Goal: Information Seeking & Learning: Compare options

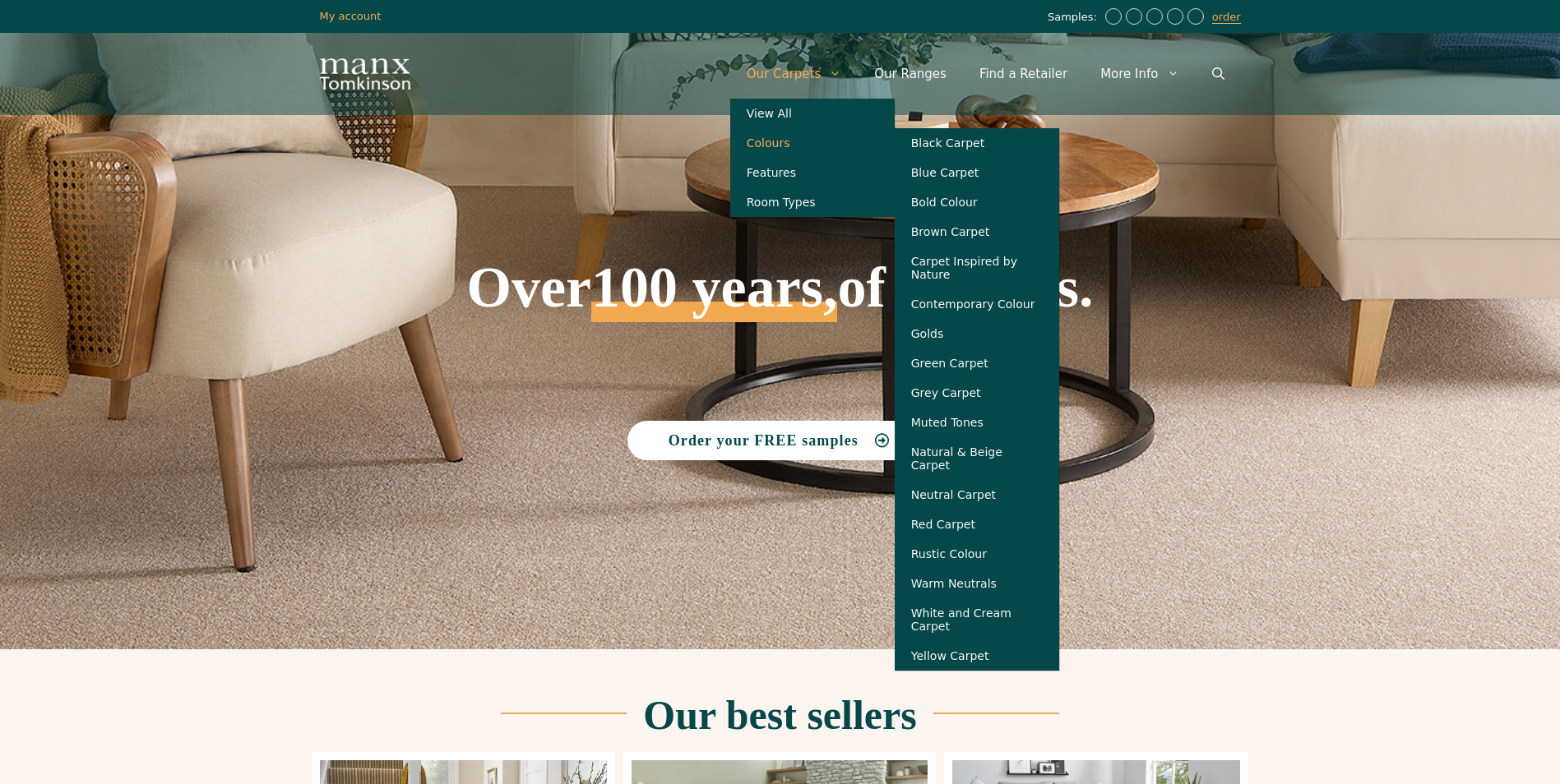
click at [809, 148] on link "Colours" at bounding box center [812, 142] width 164 height 29
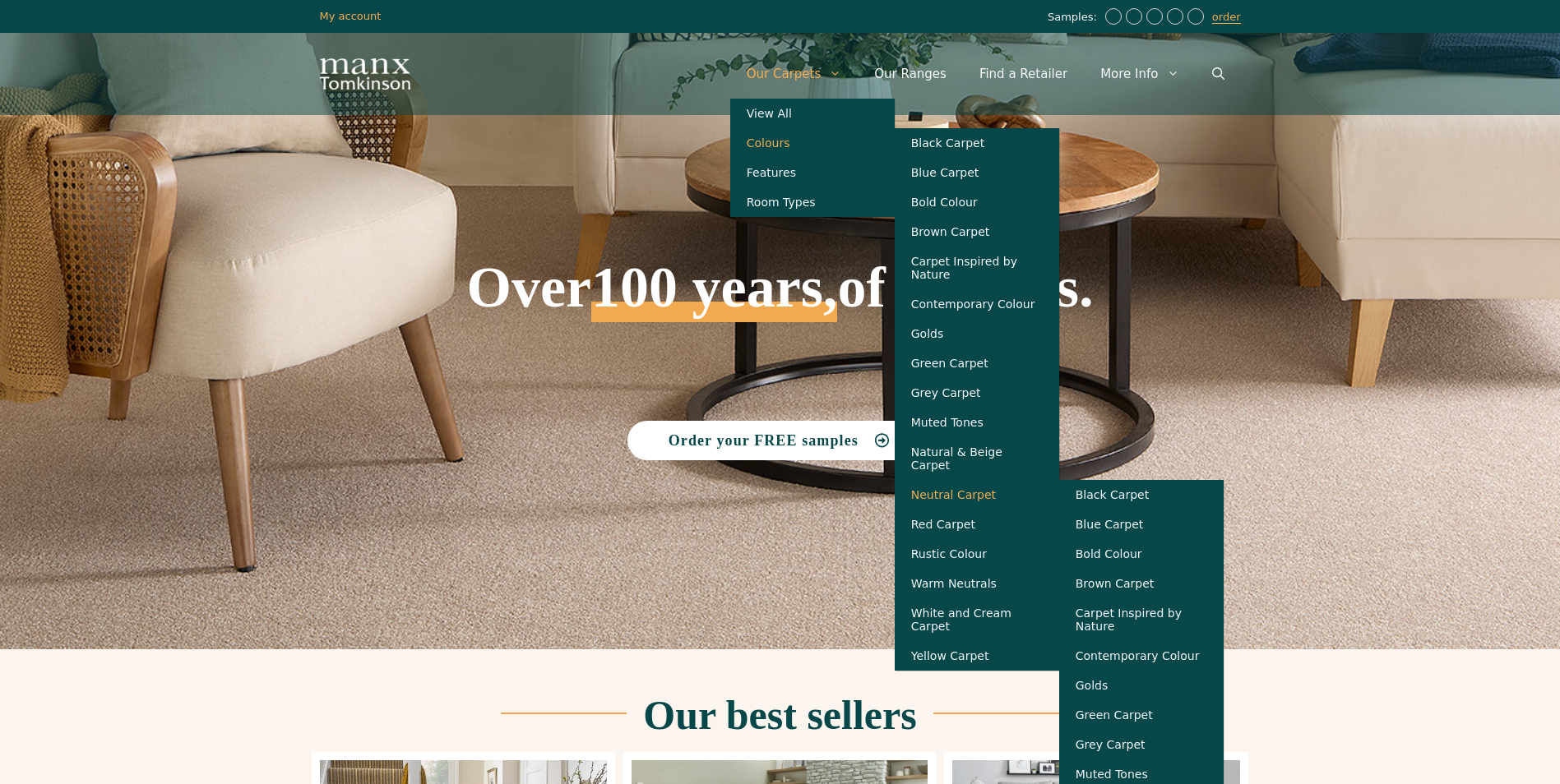
click at [956, 498] on link "Neutral Carpet" at bounding box center [976, 494] width 164 height 29
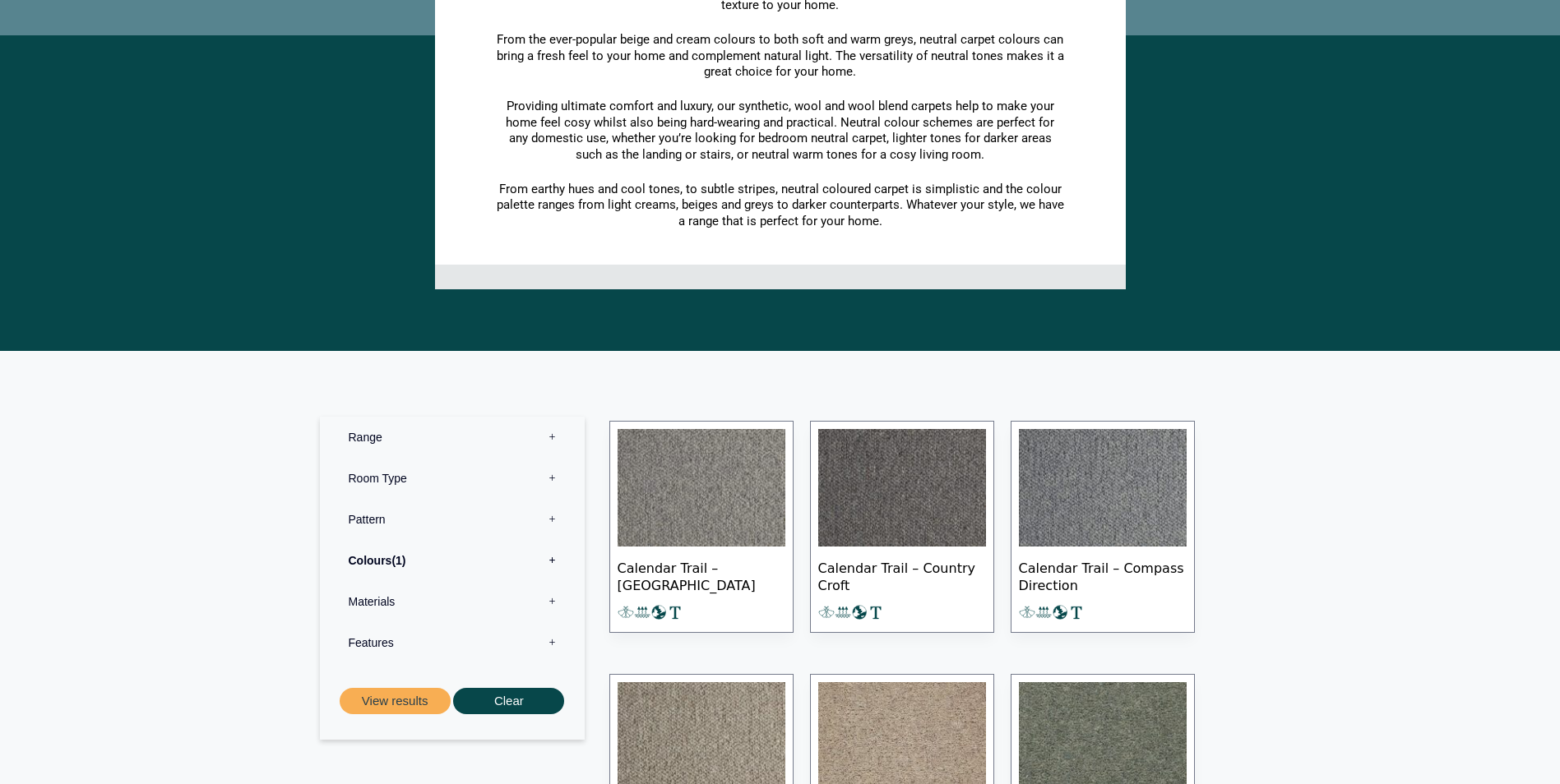
scroll to position [411, 0]
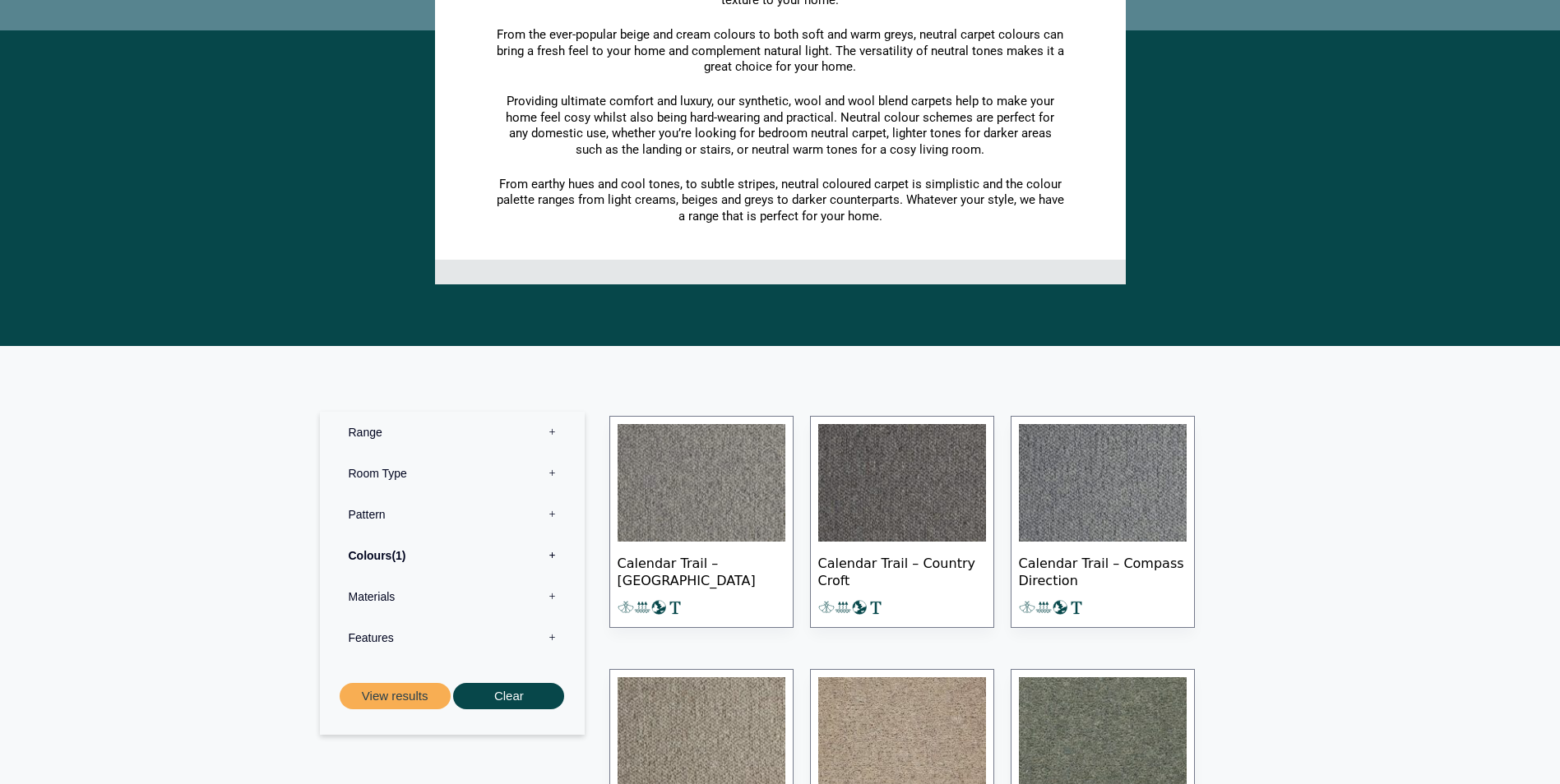
click at [554, 597] on label "Materials 0" at bounding box center [452, 596] width 240 height 41
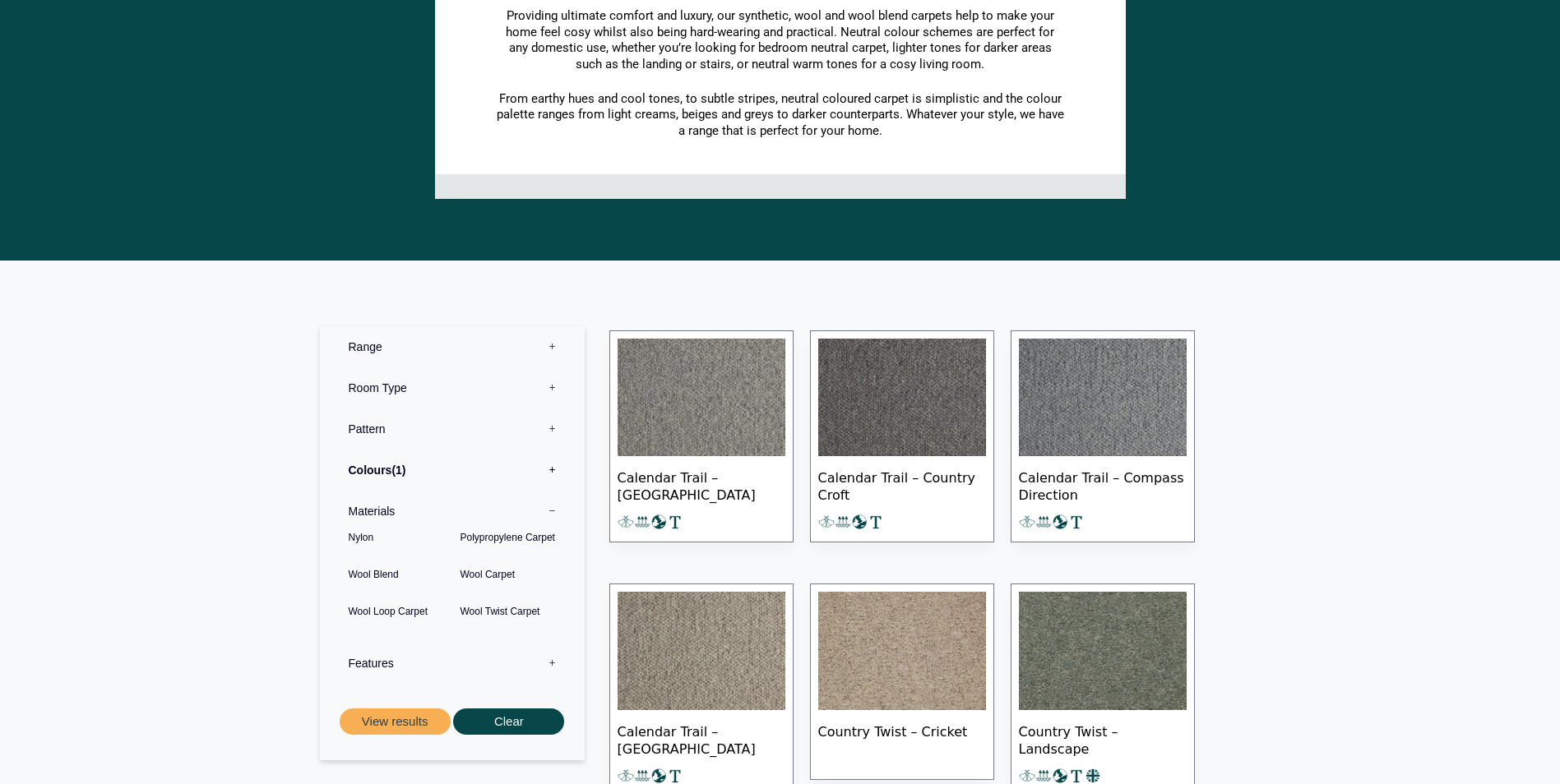
scroll to position [658, 0]
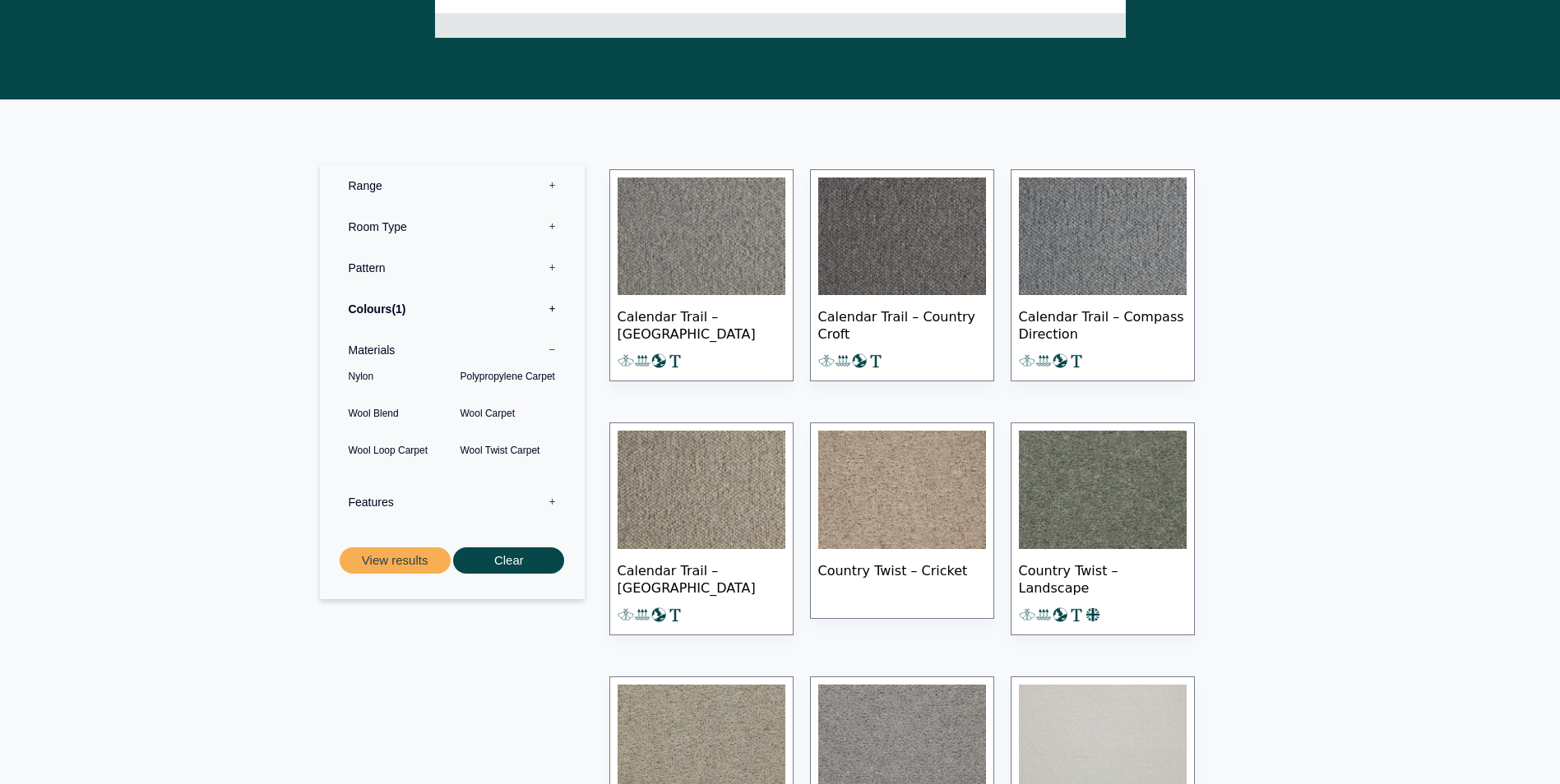
click at [547, 497] on label "Features 0" at bounding box center [452, 502] width 240 height 41
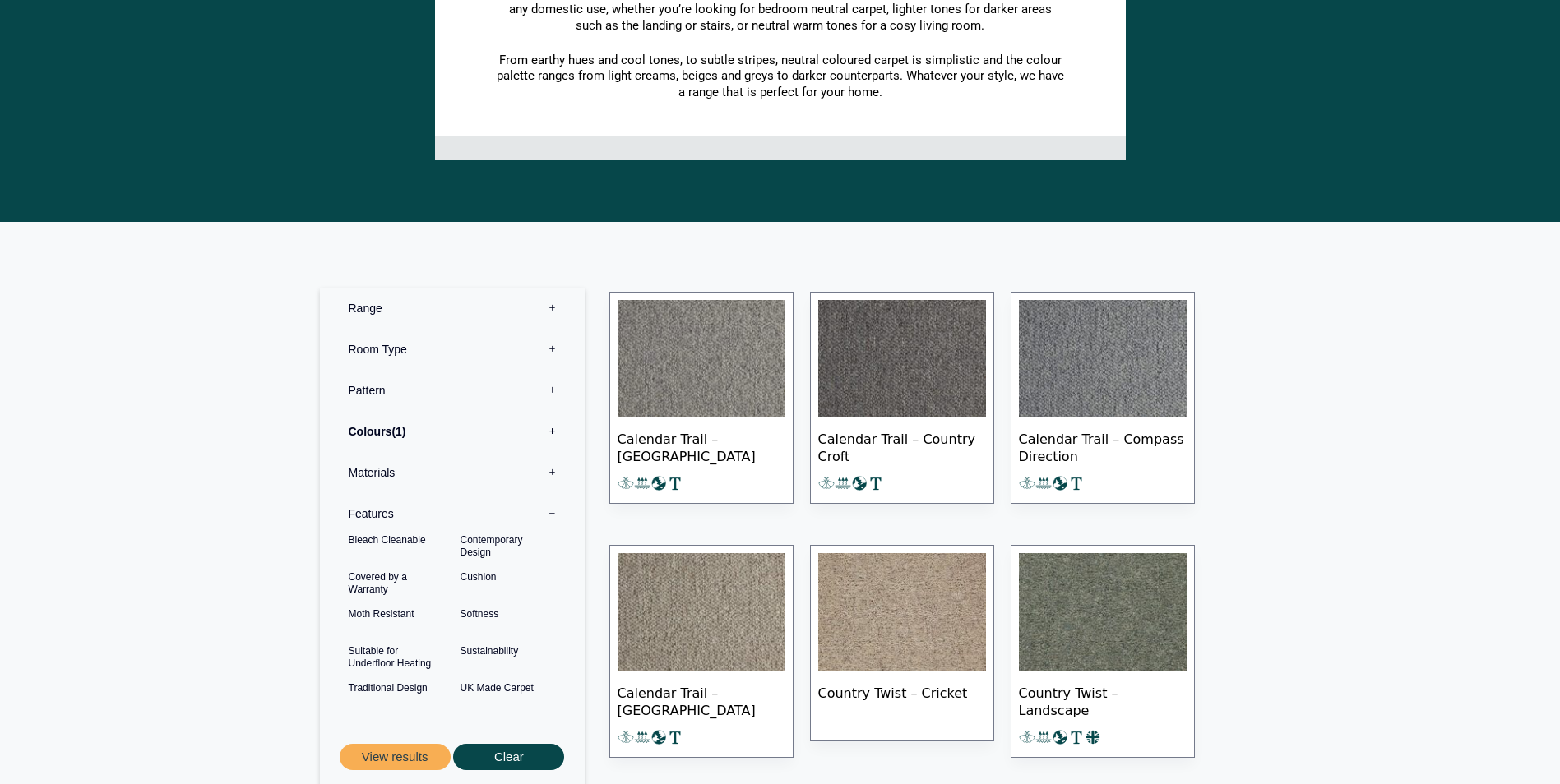
scroll to position [329, 0]
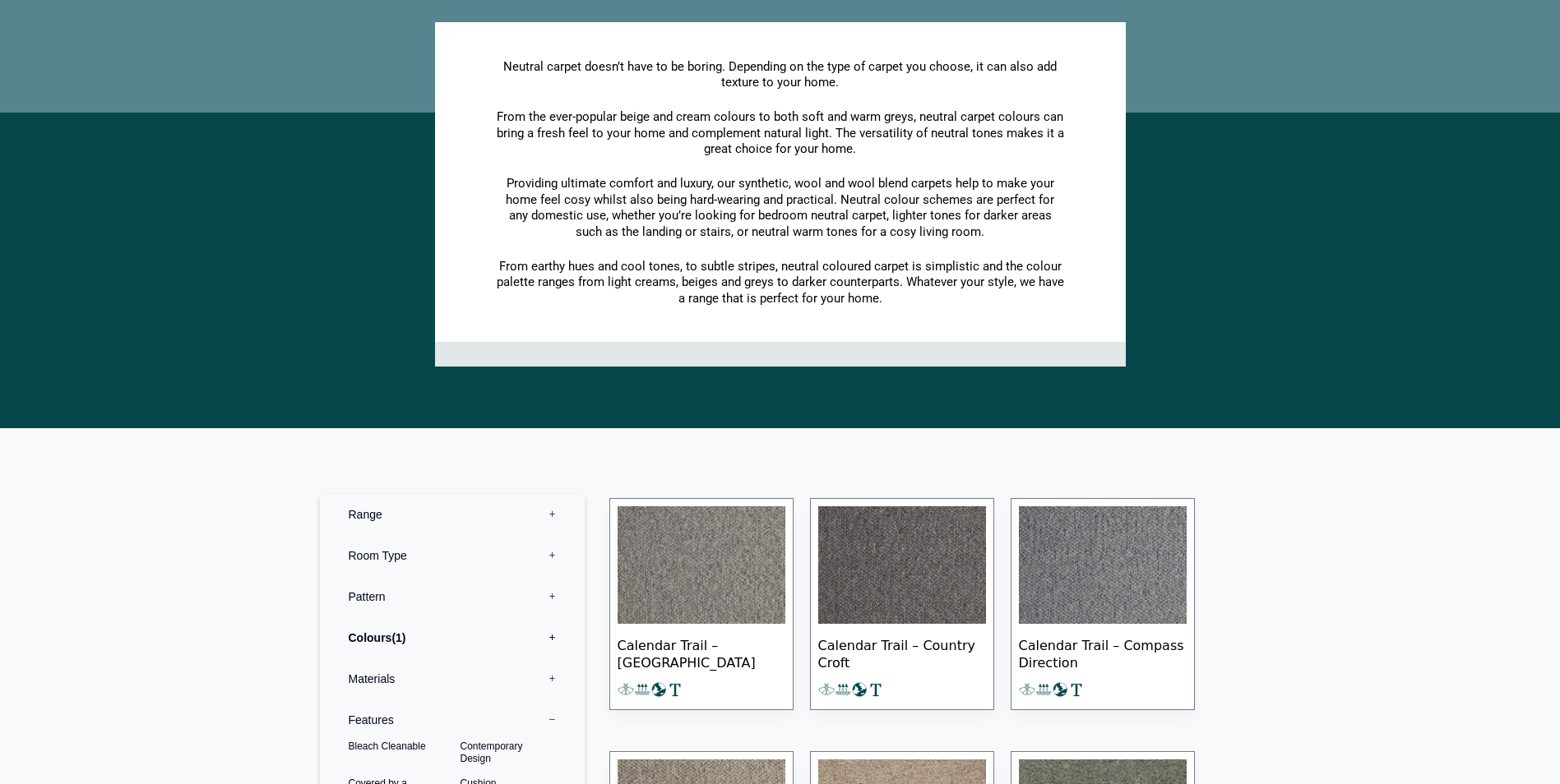
click at [554, 512] on label "Range 0" at bounding box center [452, 515] width 240 height 41
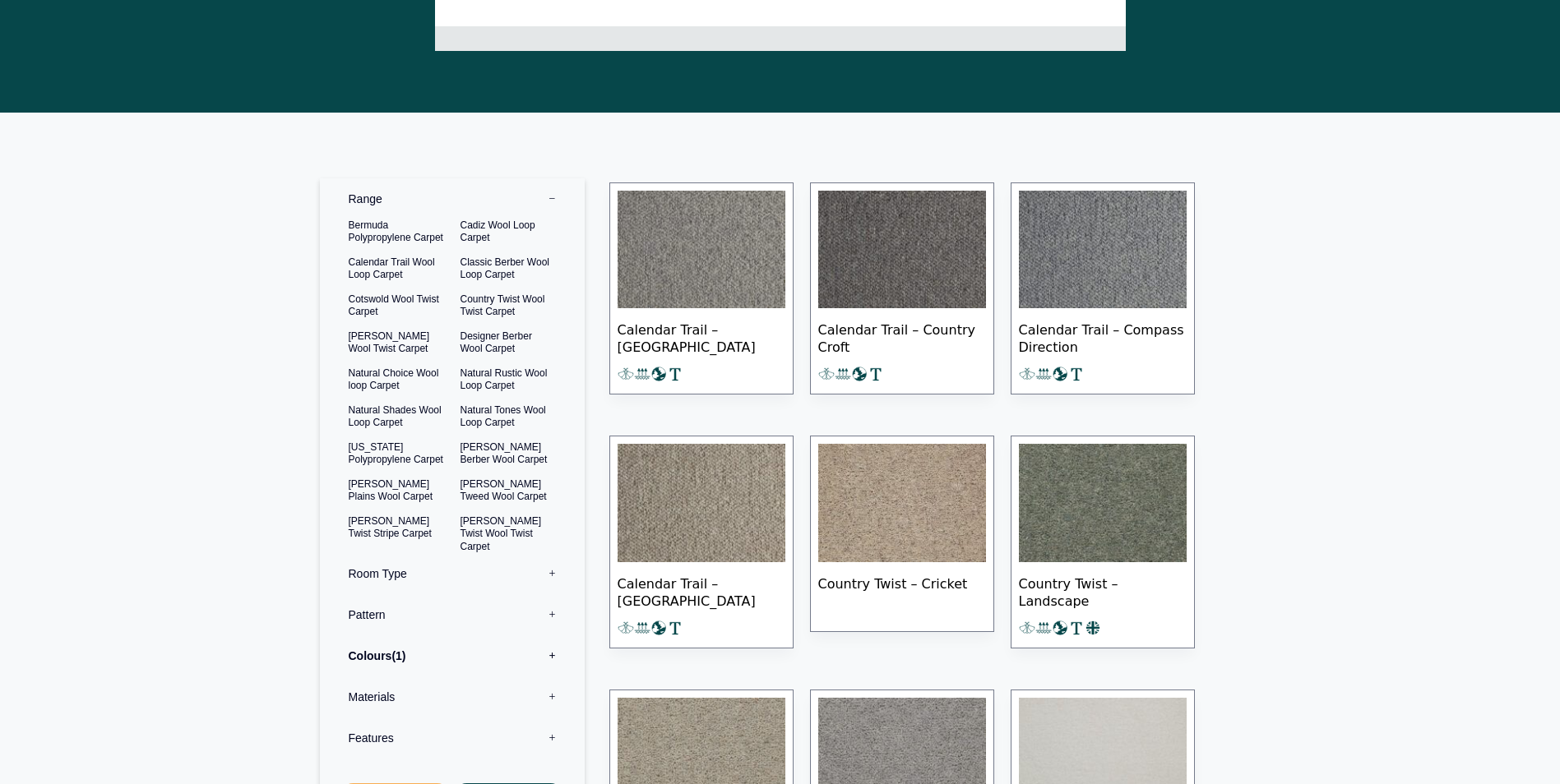
scroll to position [740, 0]
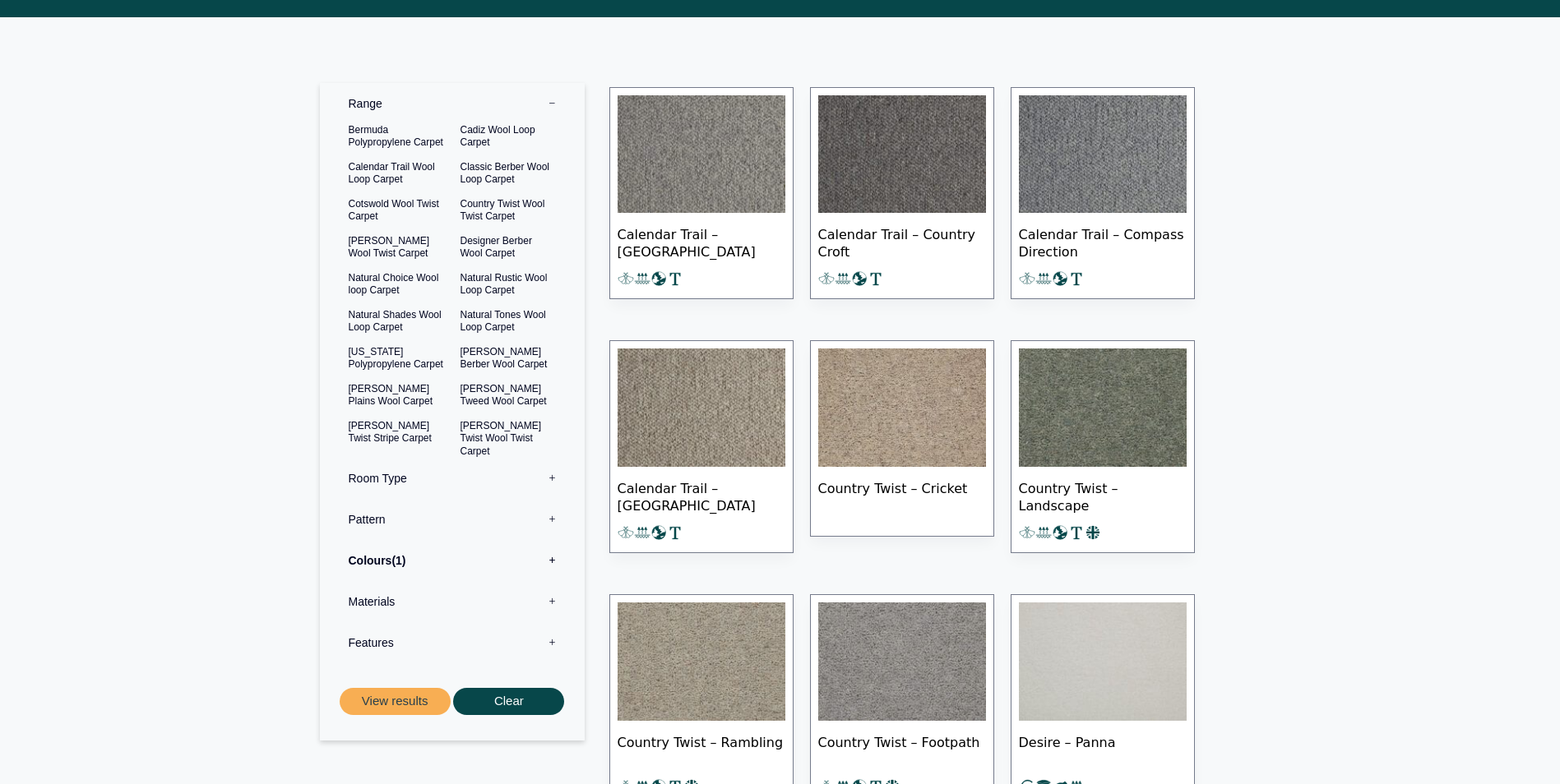
click at [547, 476] on label "Room Type 0" at bounding box center [452, 478] width 240 height 41
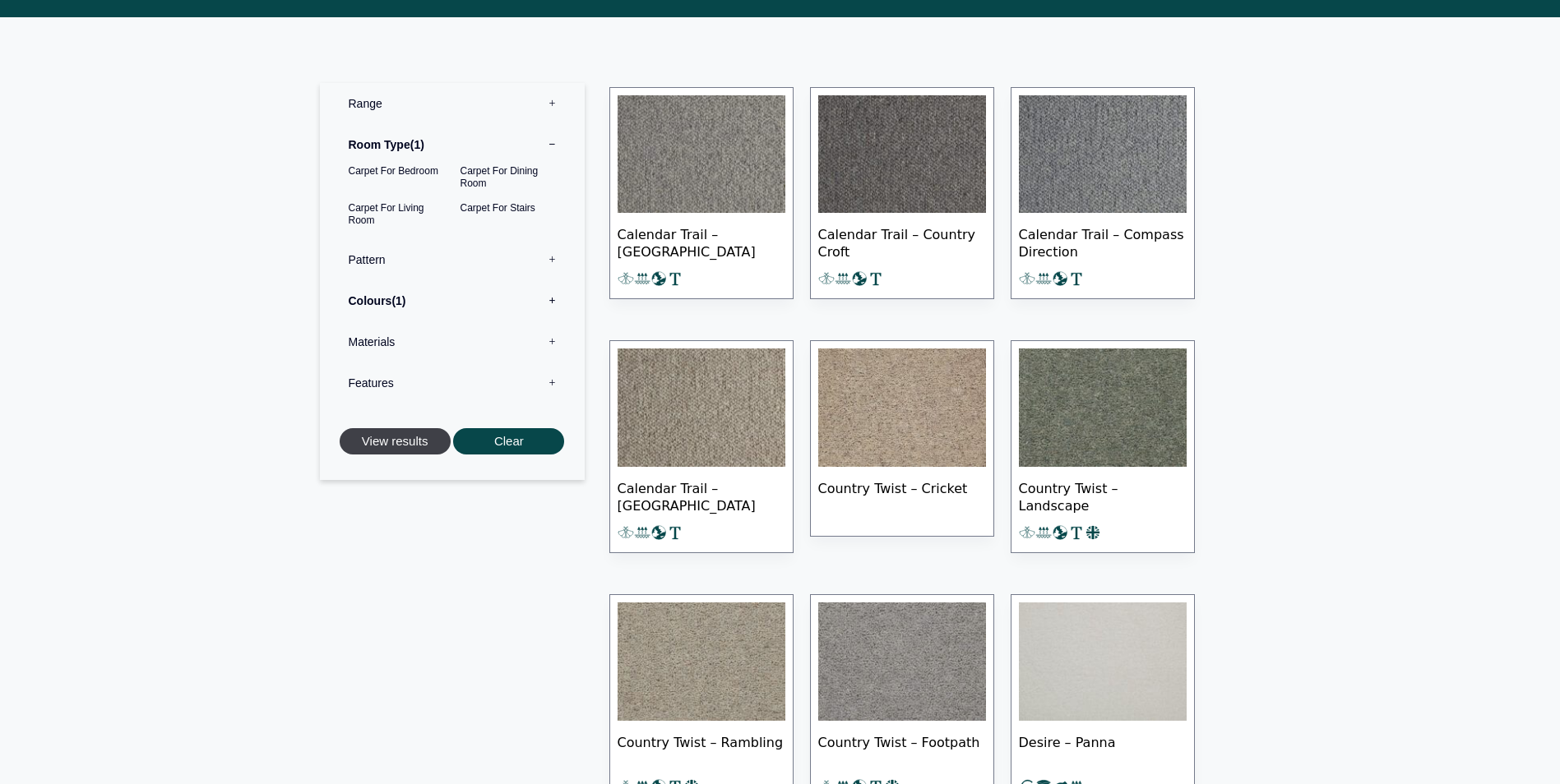
click at [406, 437] on button "View results" at bounding box center [395, 442] width 111 height 28
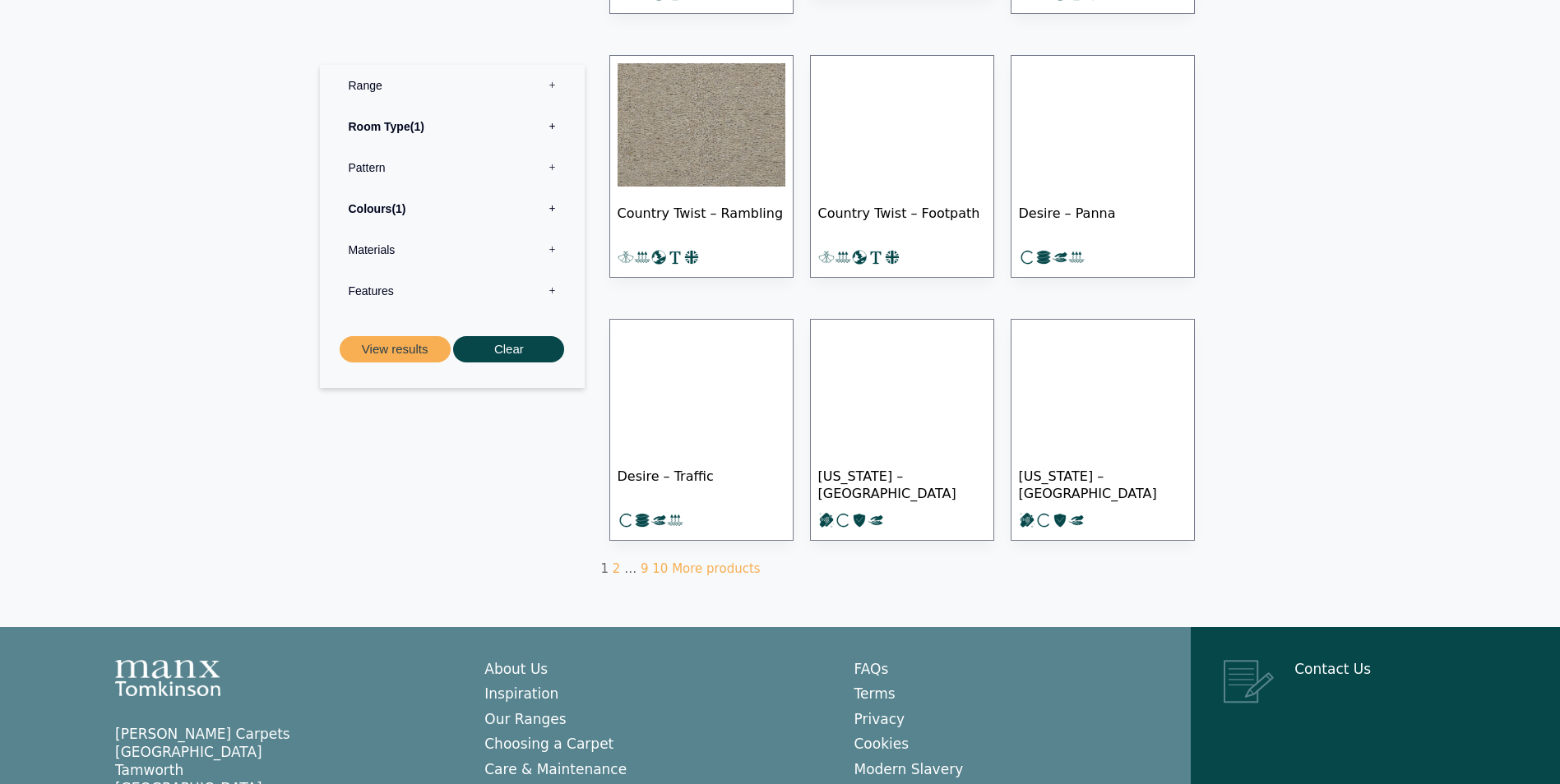
scroll to position [904, 0]
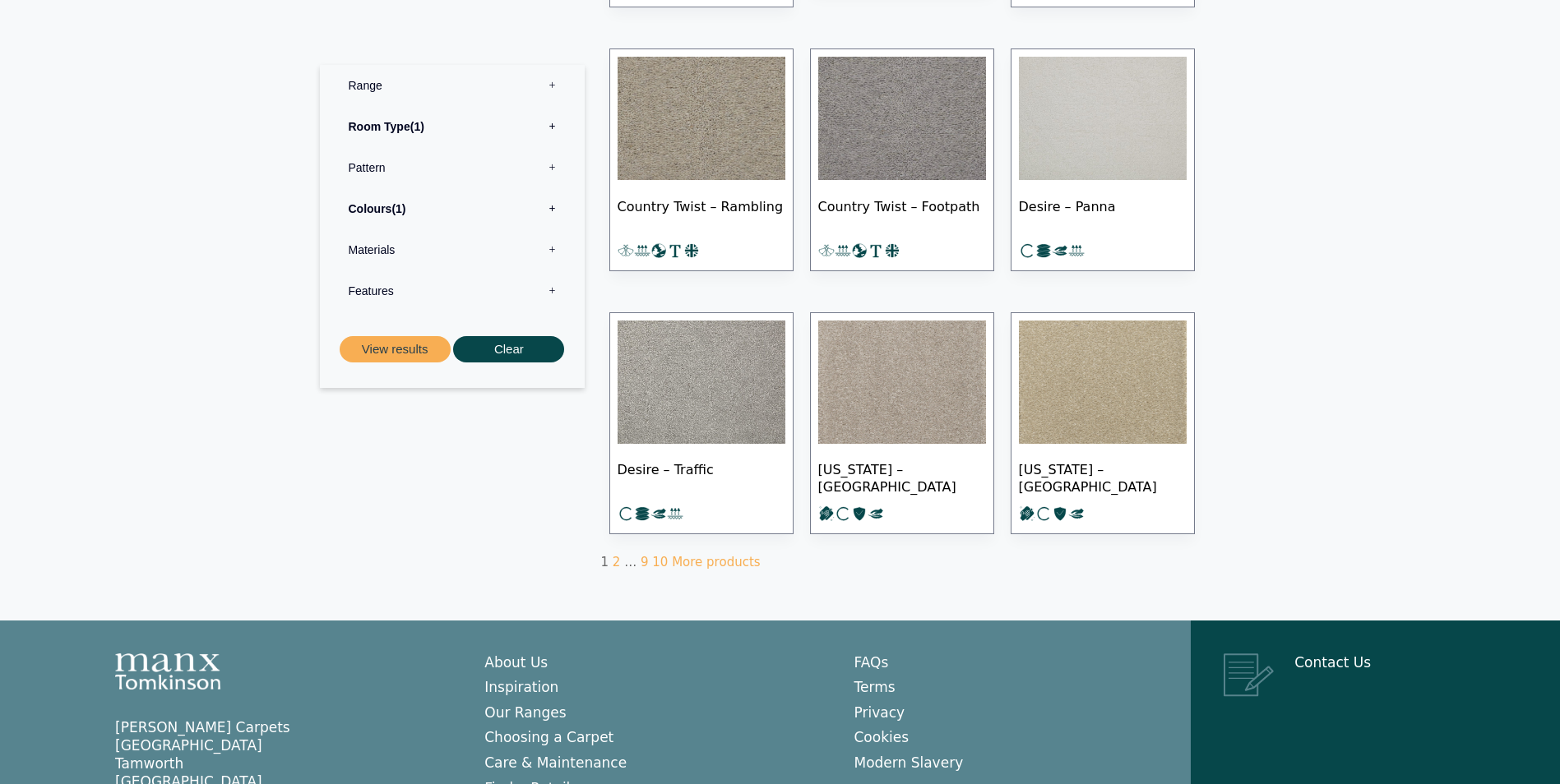
click at [548, 251] on label "Materials 0" at bounding box center [452, 250] width 240 height 41
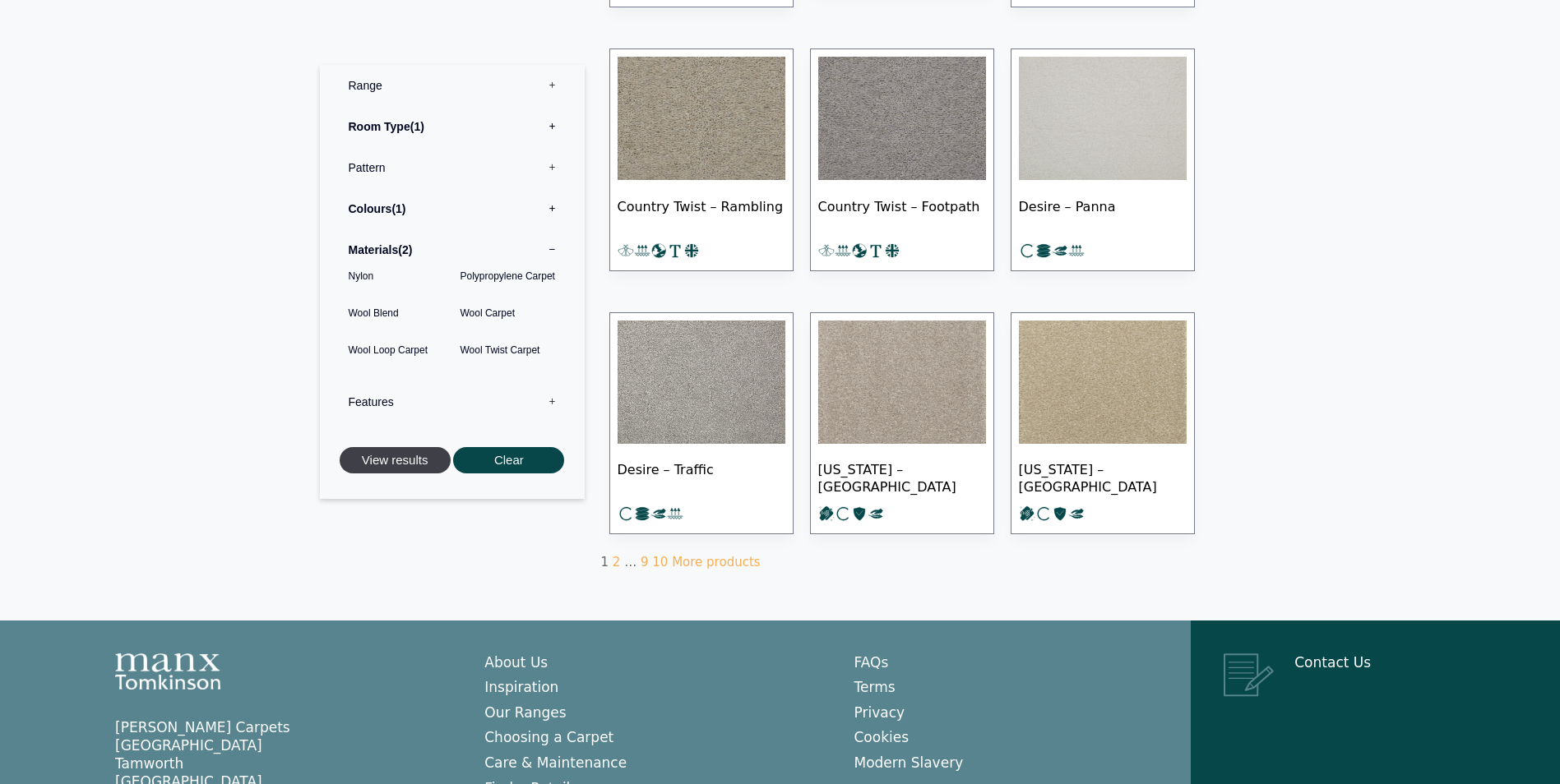
click at [419, 457] on button "View results" at bounding box center [395, 460] width 111 height 28
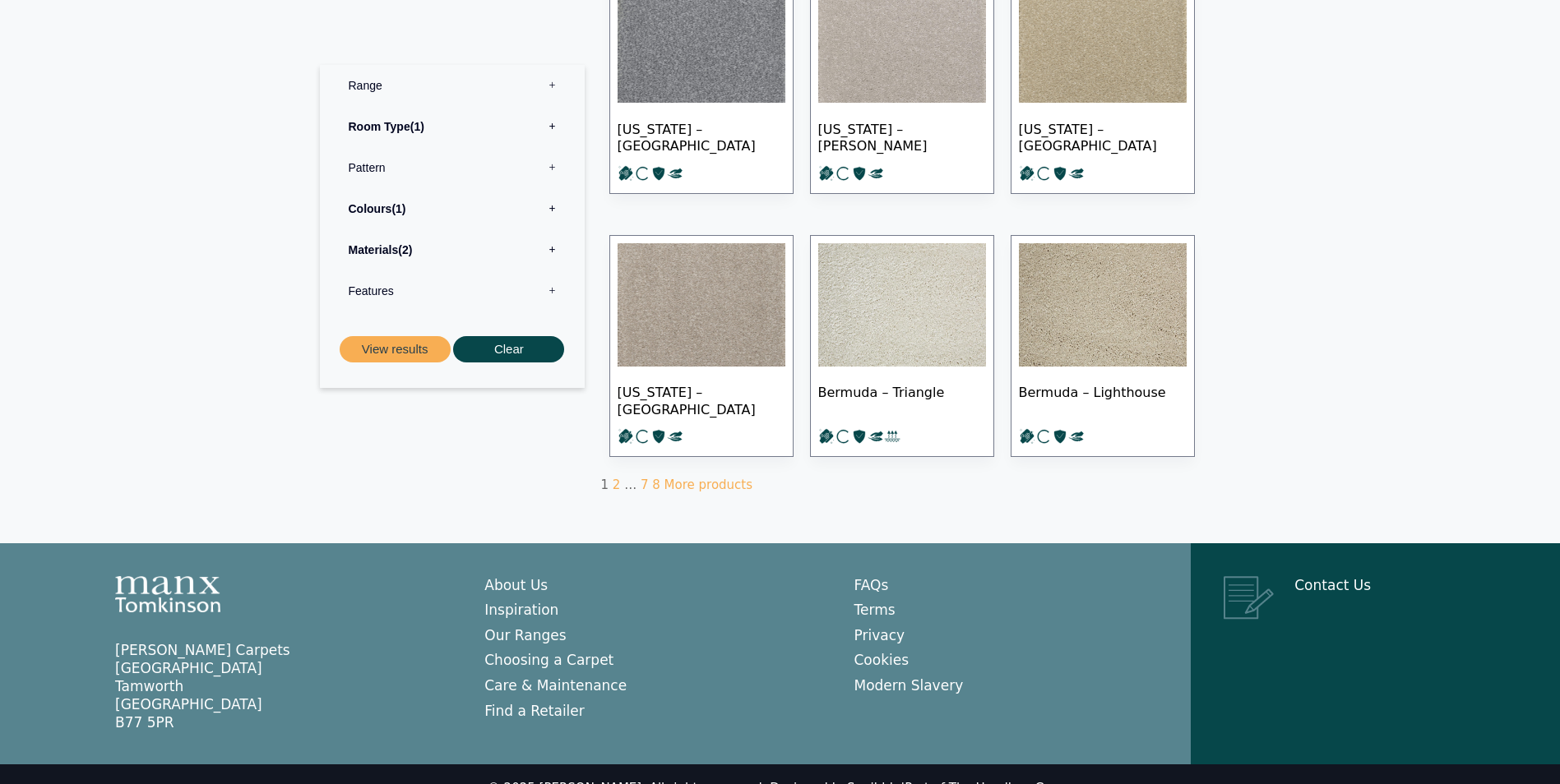
scroll to position [987, 0]
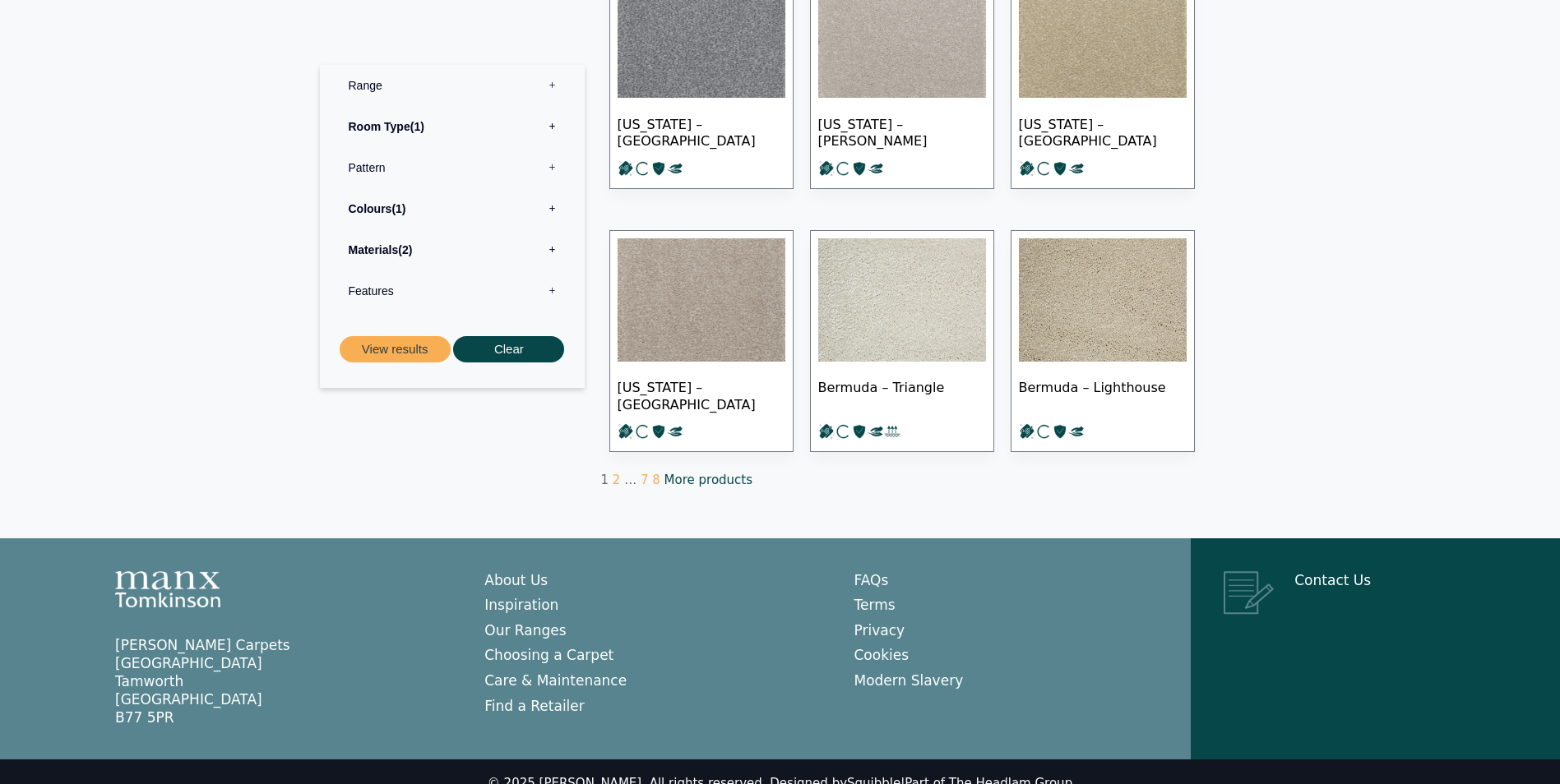
click at [694, 476] on link "More products" at bounding box center [708, 480] width 88 height 15
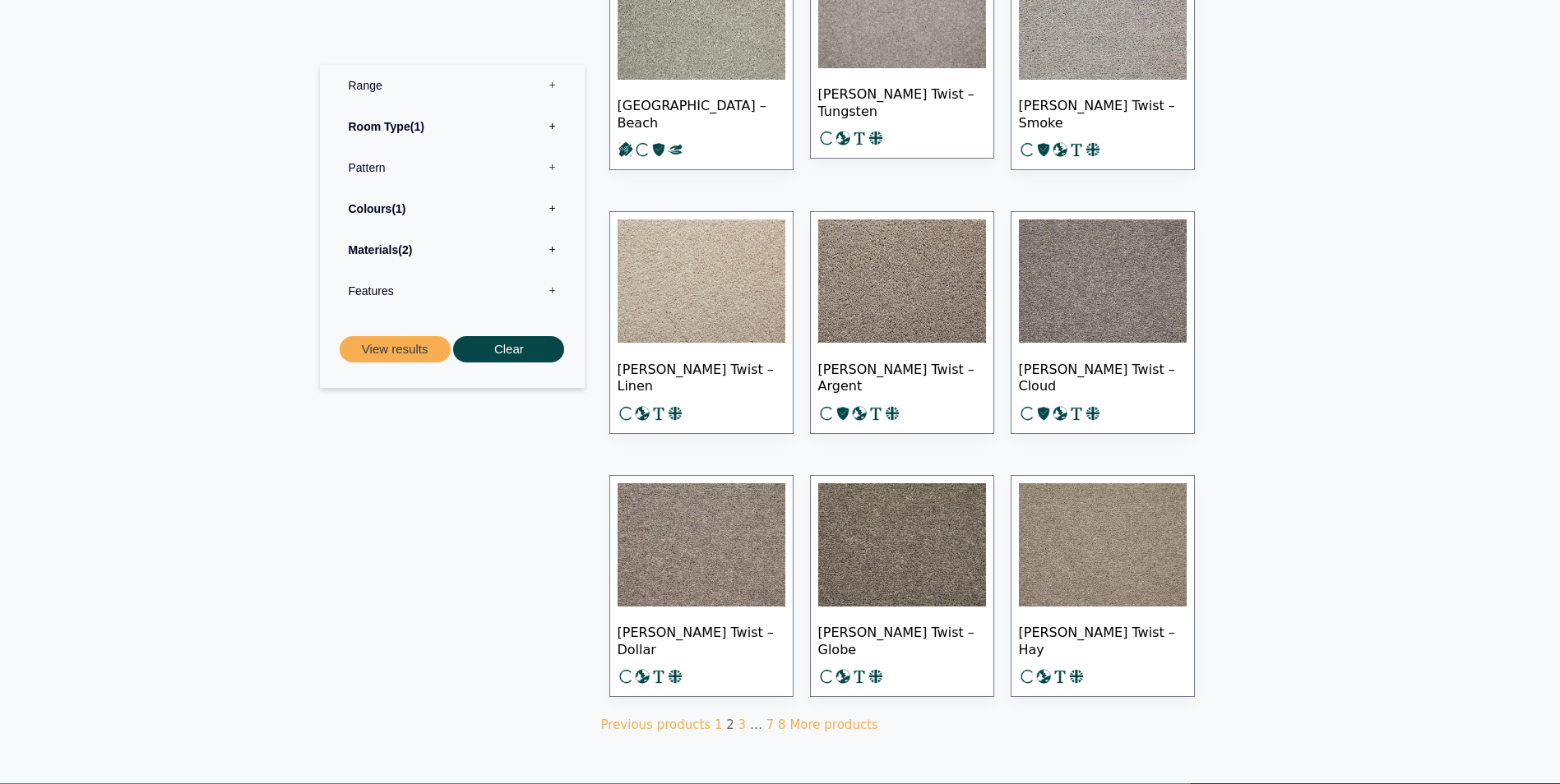
scroll to position [987, 0]
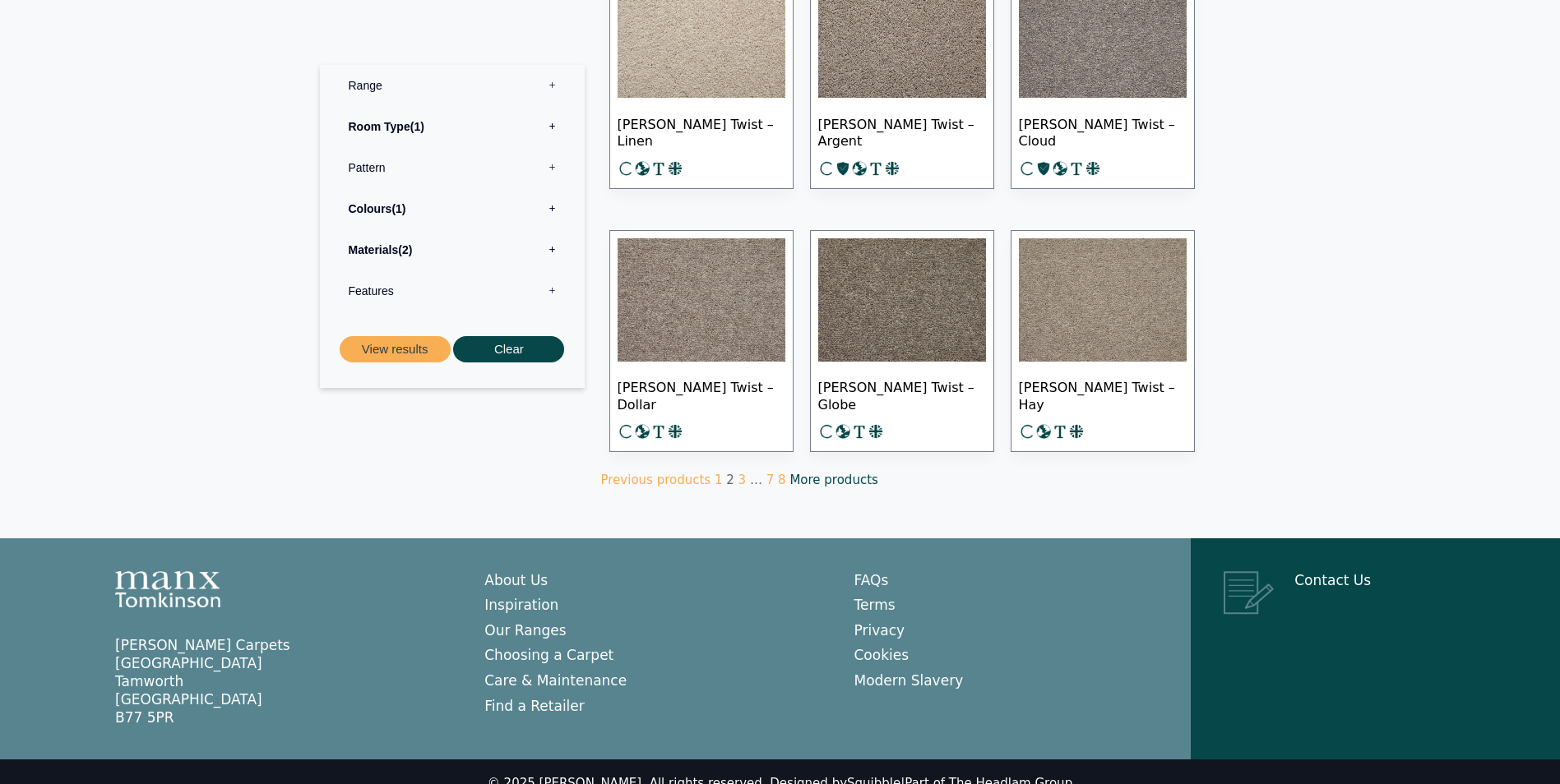
click at [820, 473] on link "More products" at bounding box center [833, 480] width 88 height 15
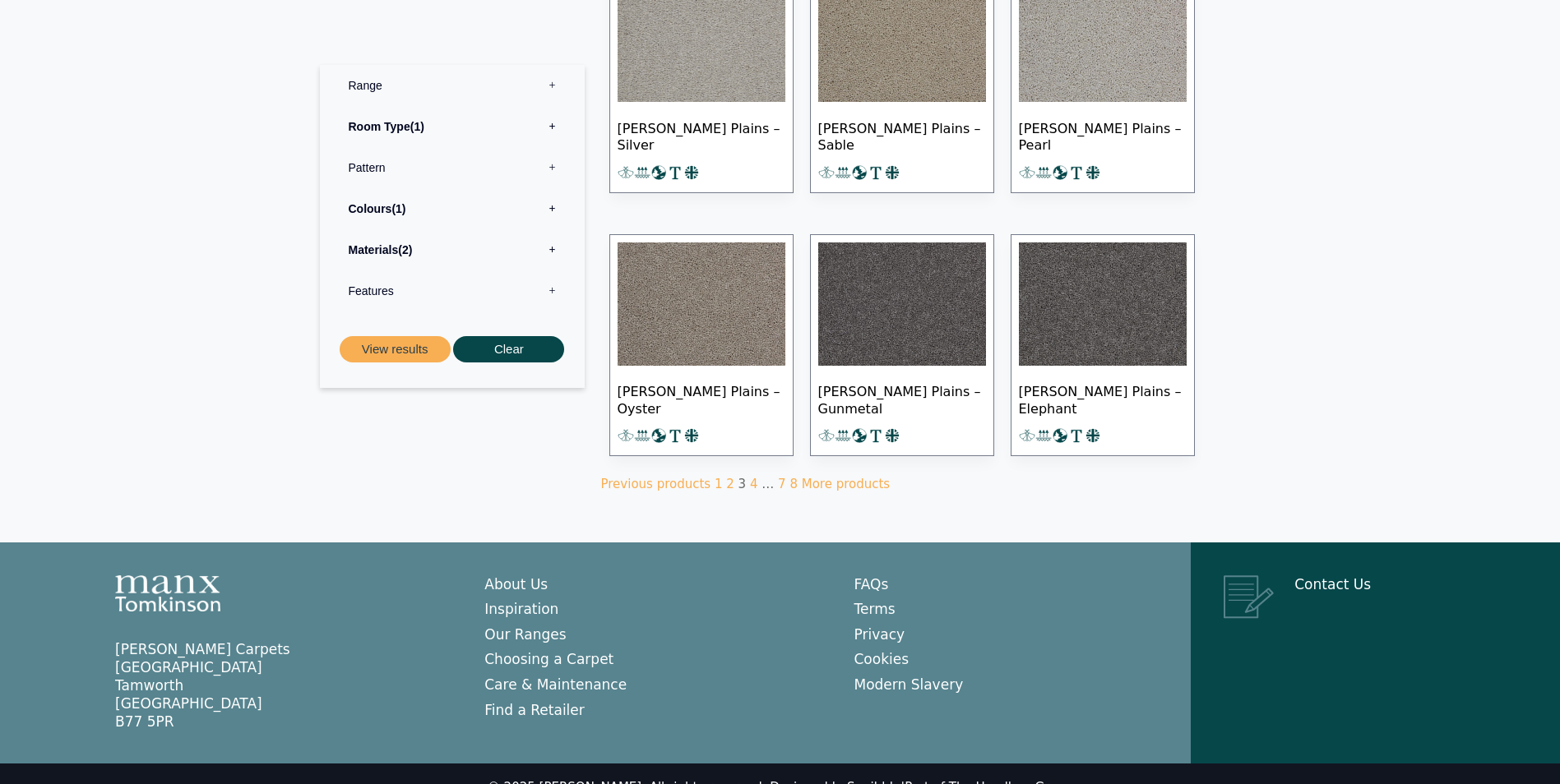
scroll to position [1007, 0]
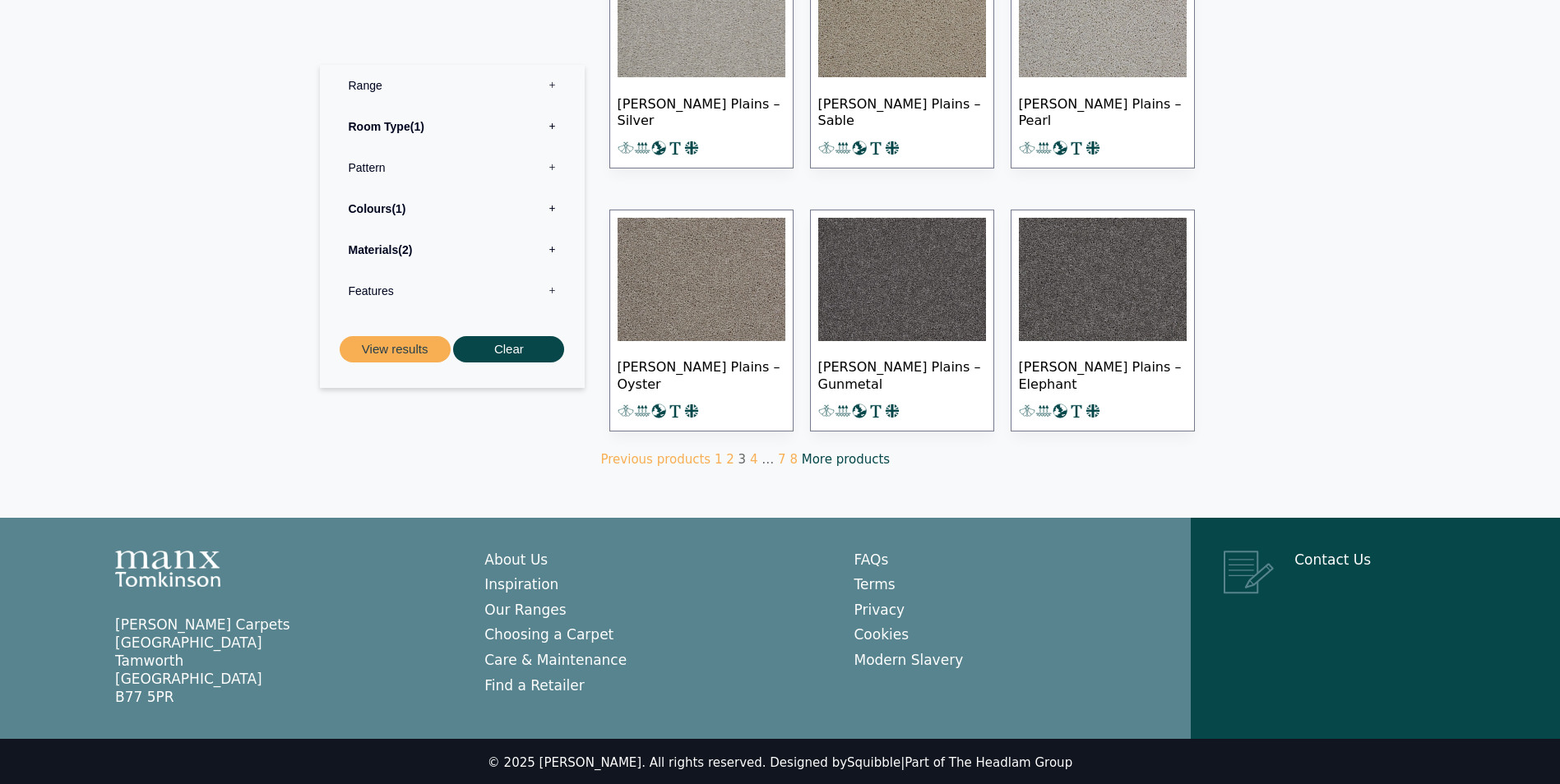
click at [817, 457] on link "More products" at bounding box center [845, 460] width 88 height 15
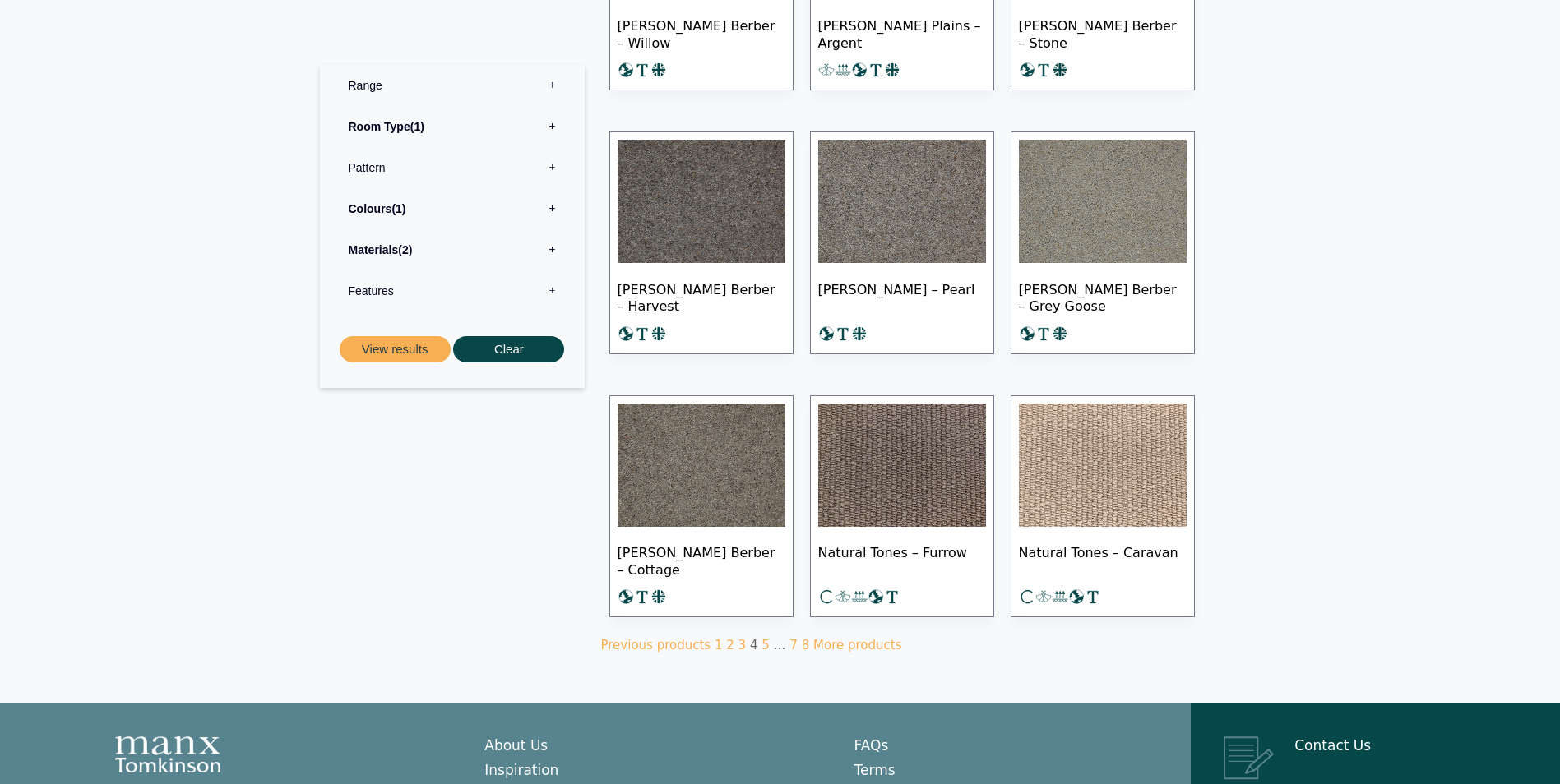
scroll to position [822, 0]
click at [816, 640] on link "More products" at bounding box center [857, 644] width 88 height 15
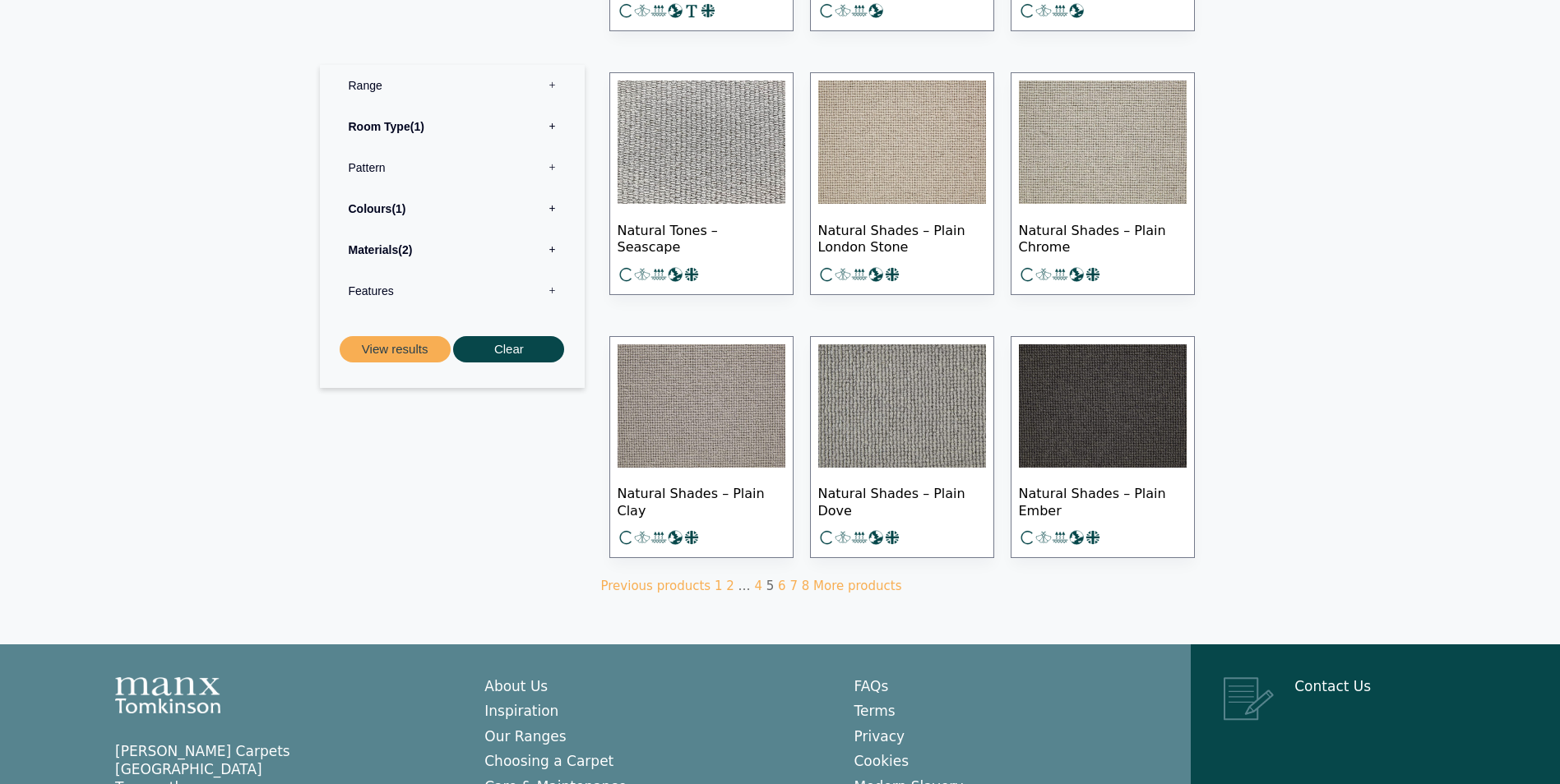
scroll to position [904, 0]
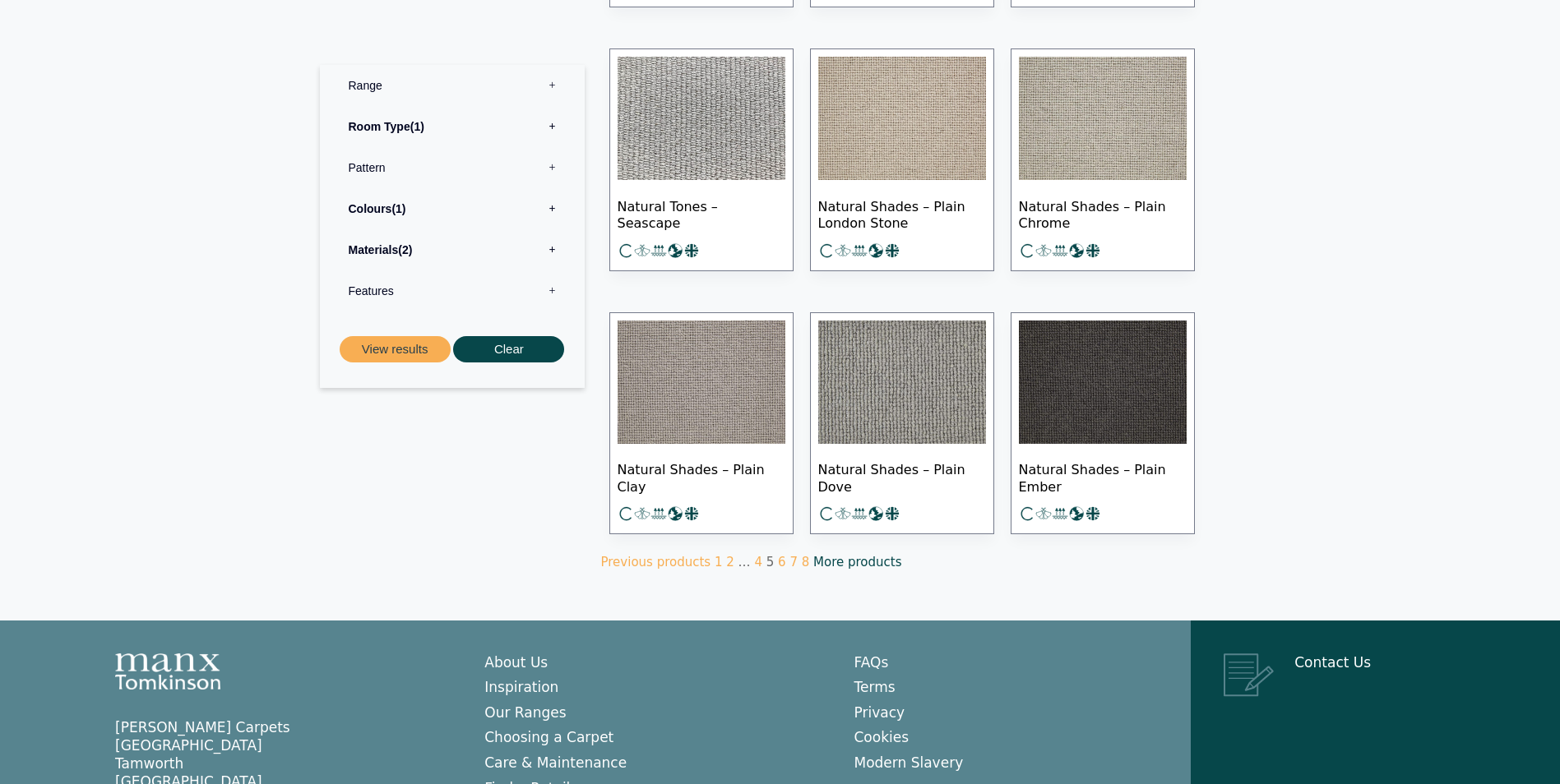
click at [813, 559] on link "More products" at bounding box center [857, 562] width 88 height 15
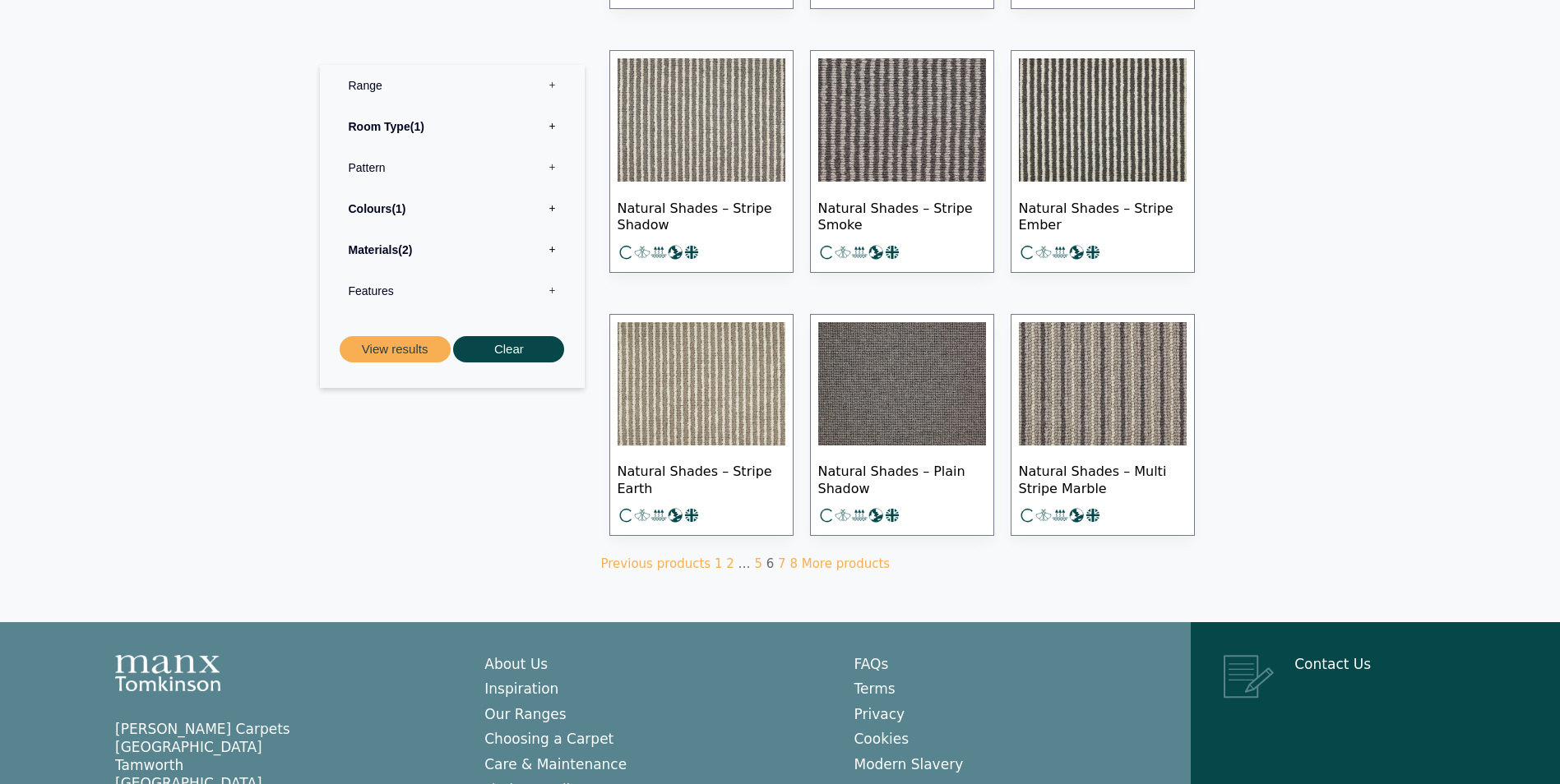
scroll to position [904, 0]
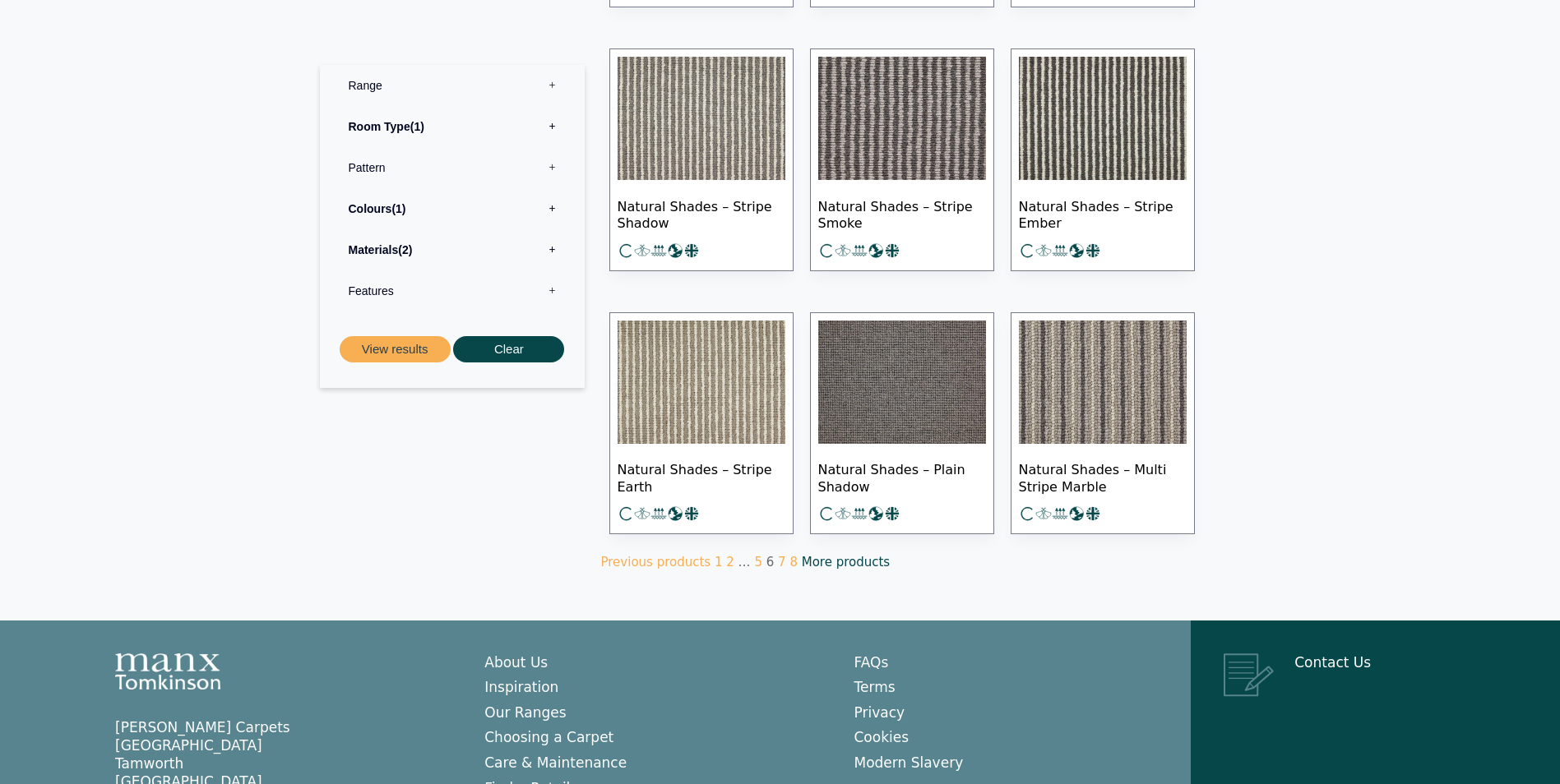
click at [832, 558] on link "More products" at bounding box center [845, 562] width 88 height 15
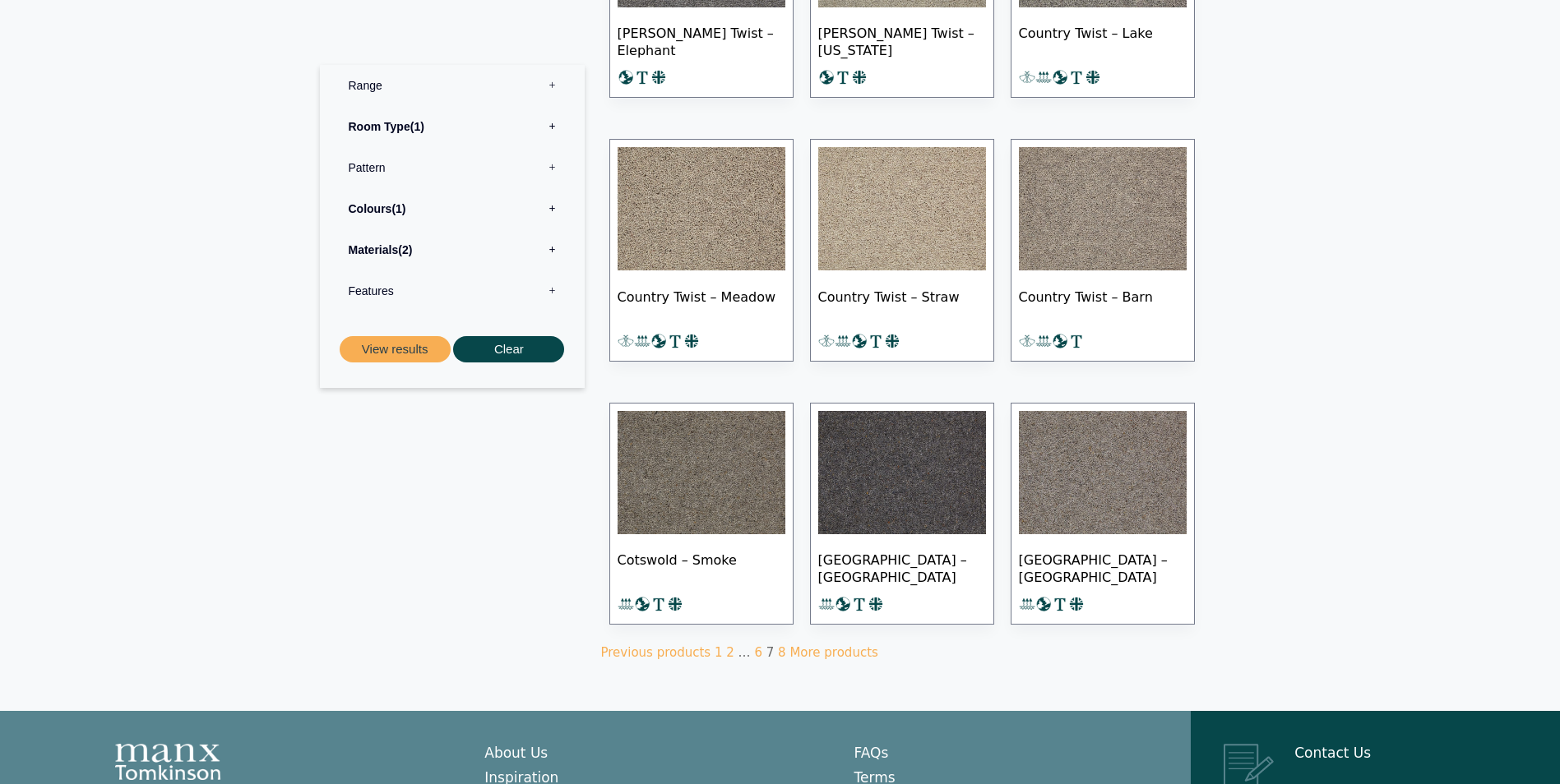
scroll to position [822, 0]
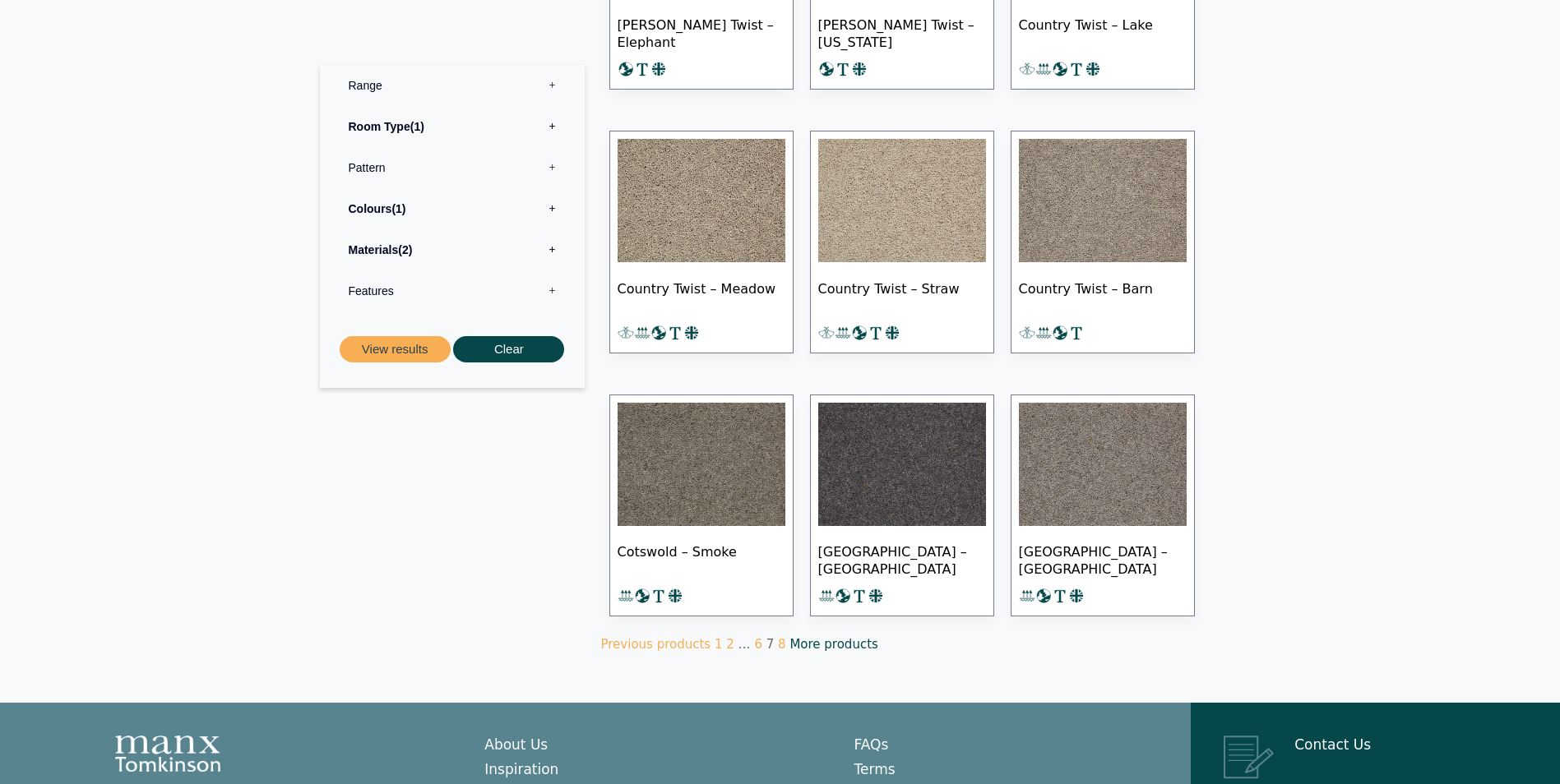
click at [820, 640] on link "More products" at bounding box center [833, 644] width 88 height 15
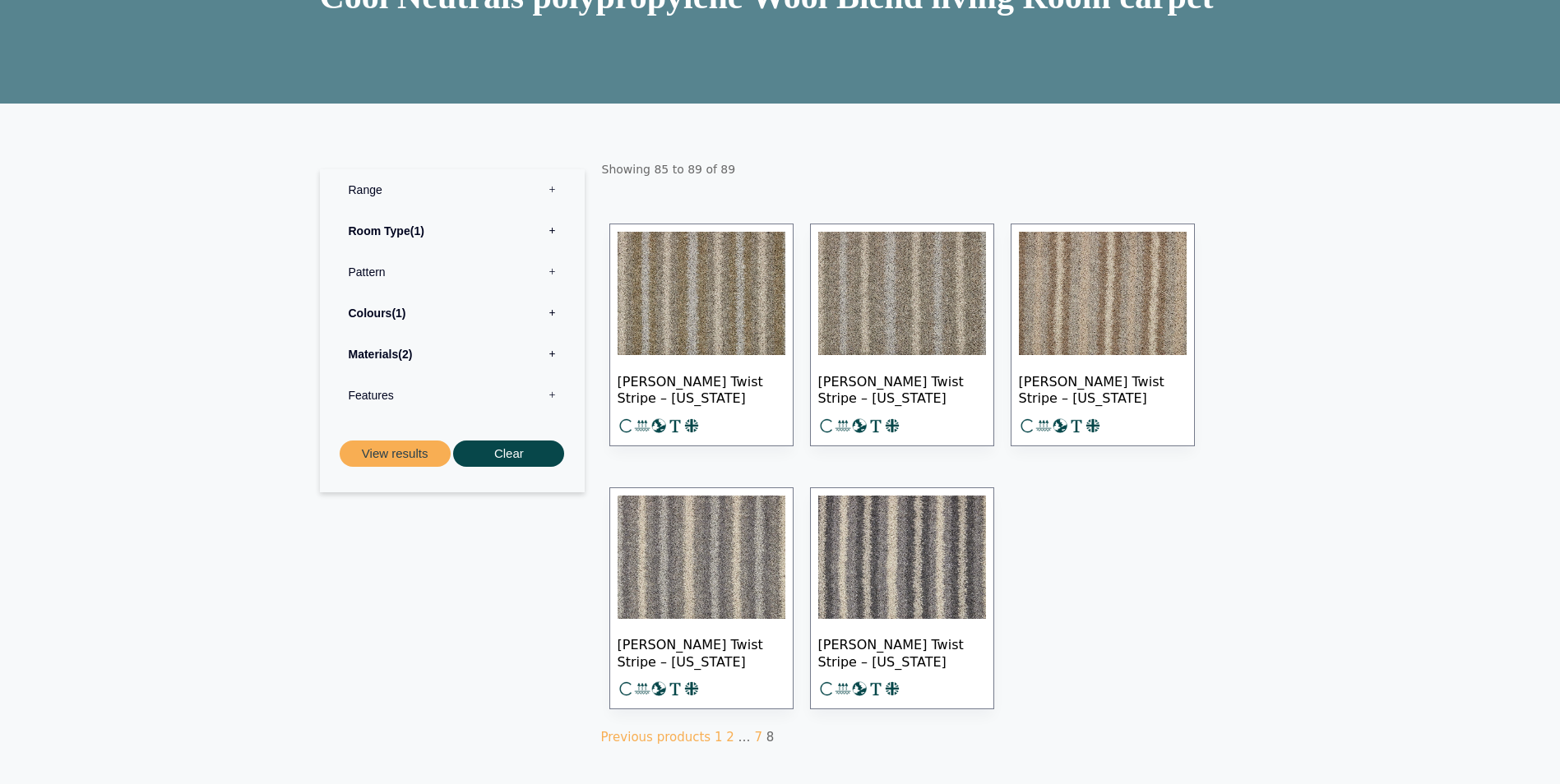
scroll to position [246, 0]
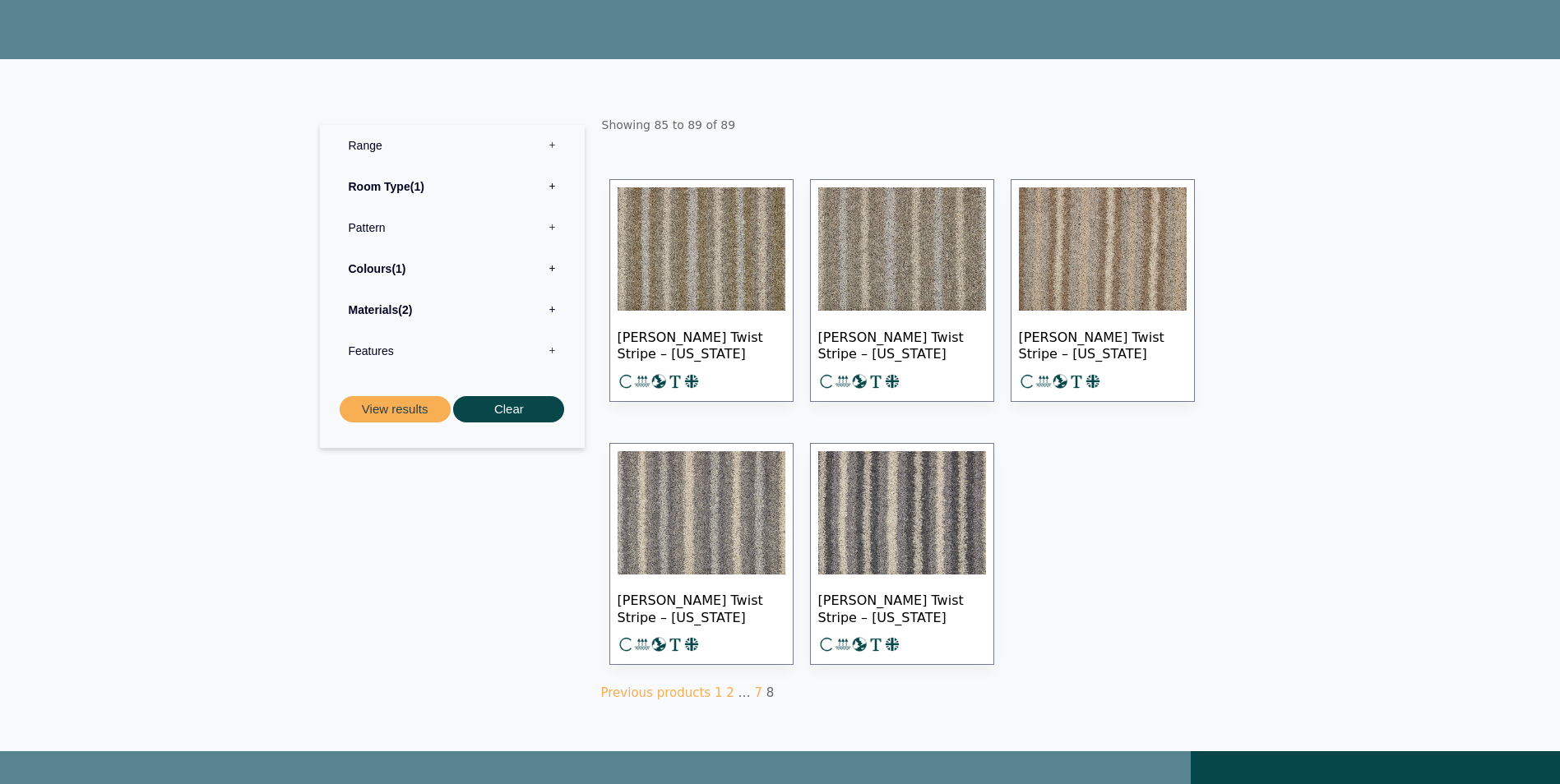
click at [732, 538] on img at bounding box center [701, 513] width 168 height 124
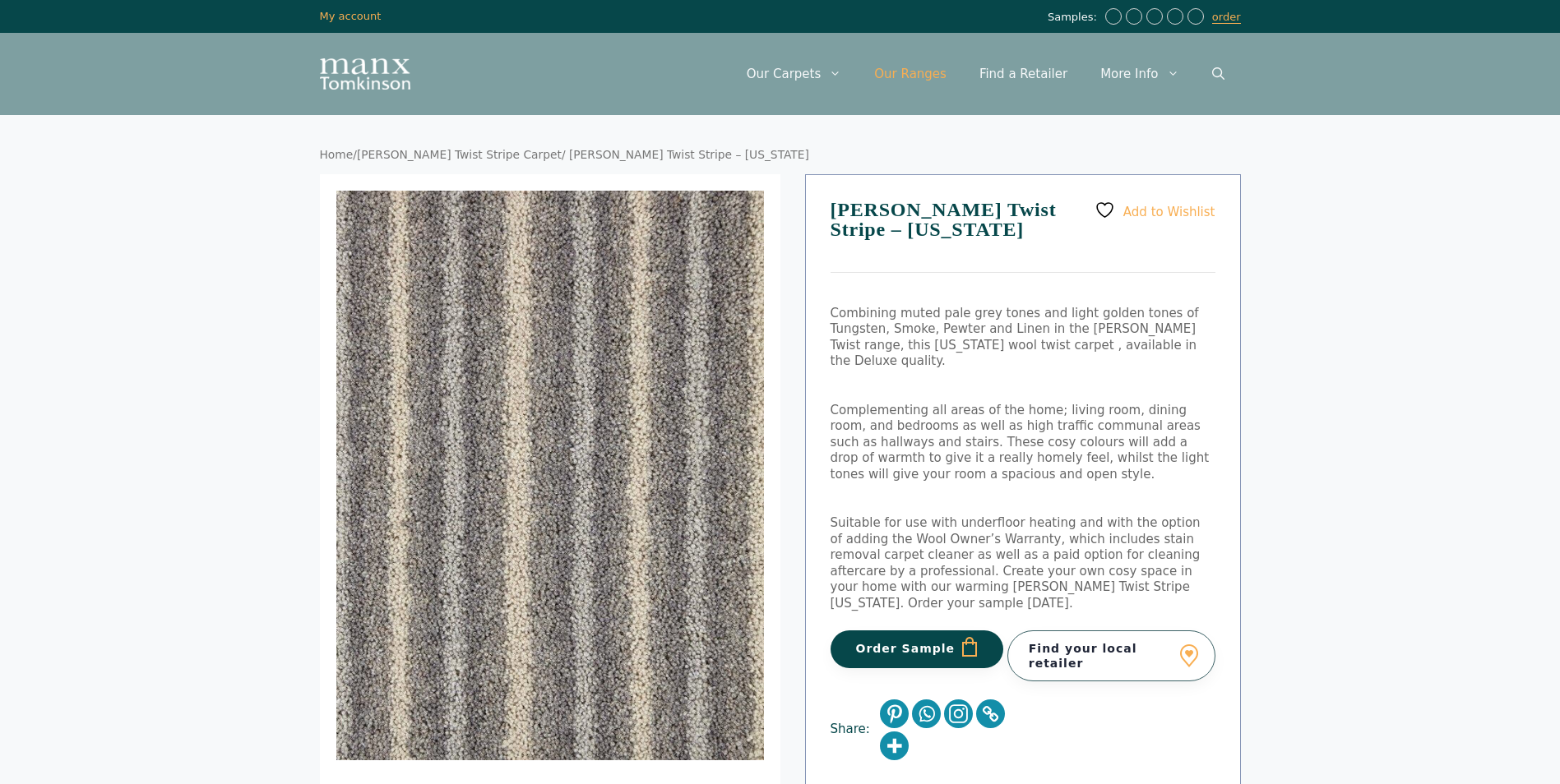
click at [933, 73] on link "Our Ranges" at bounding box center [910, 73] width 105 height 49
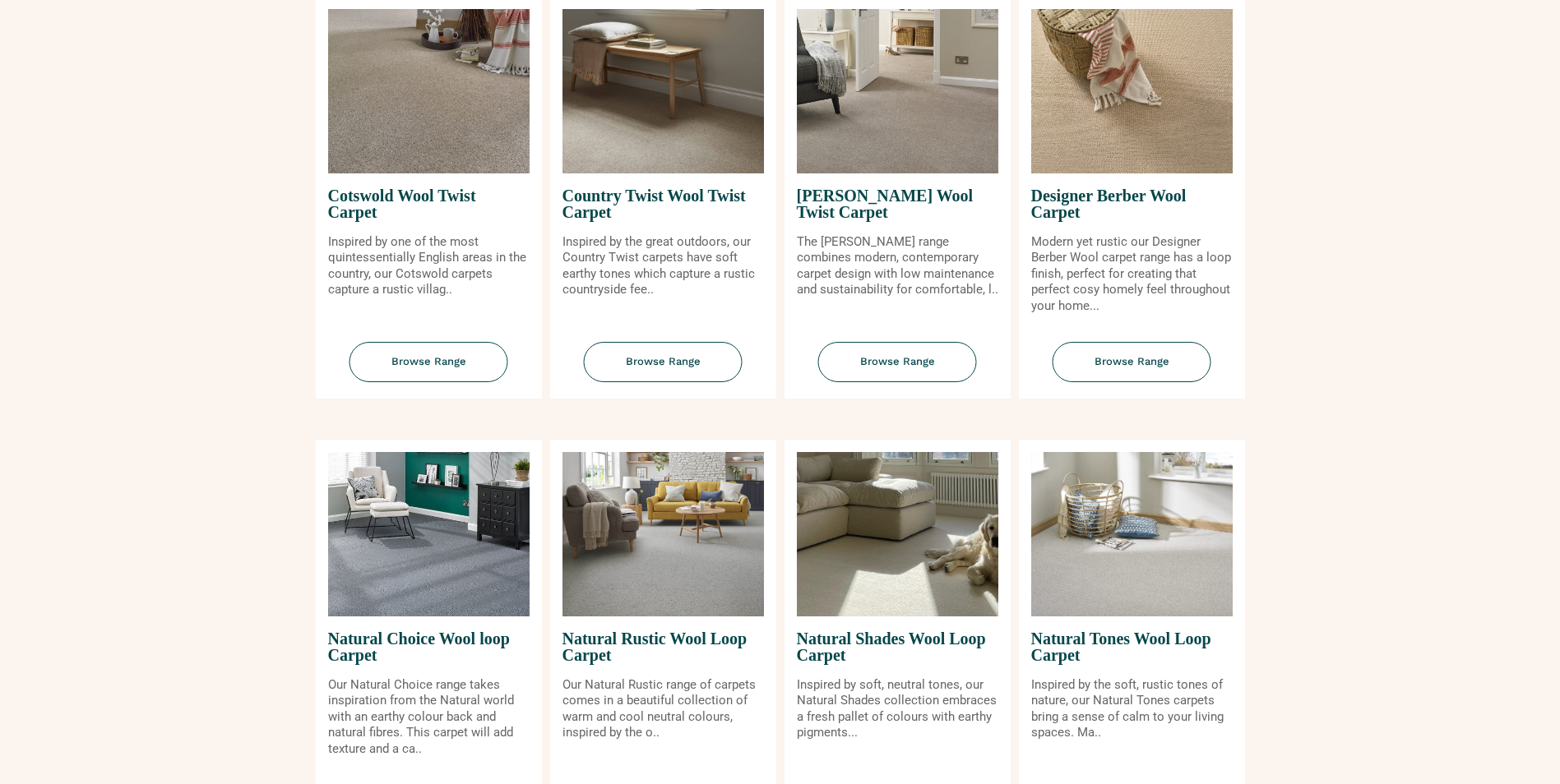
scroll to position [740, 0]
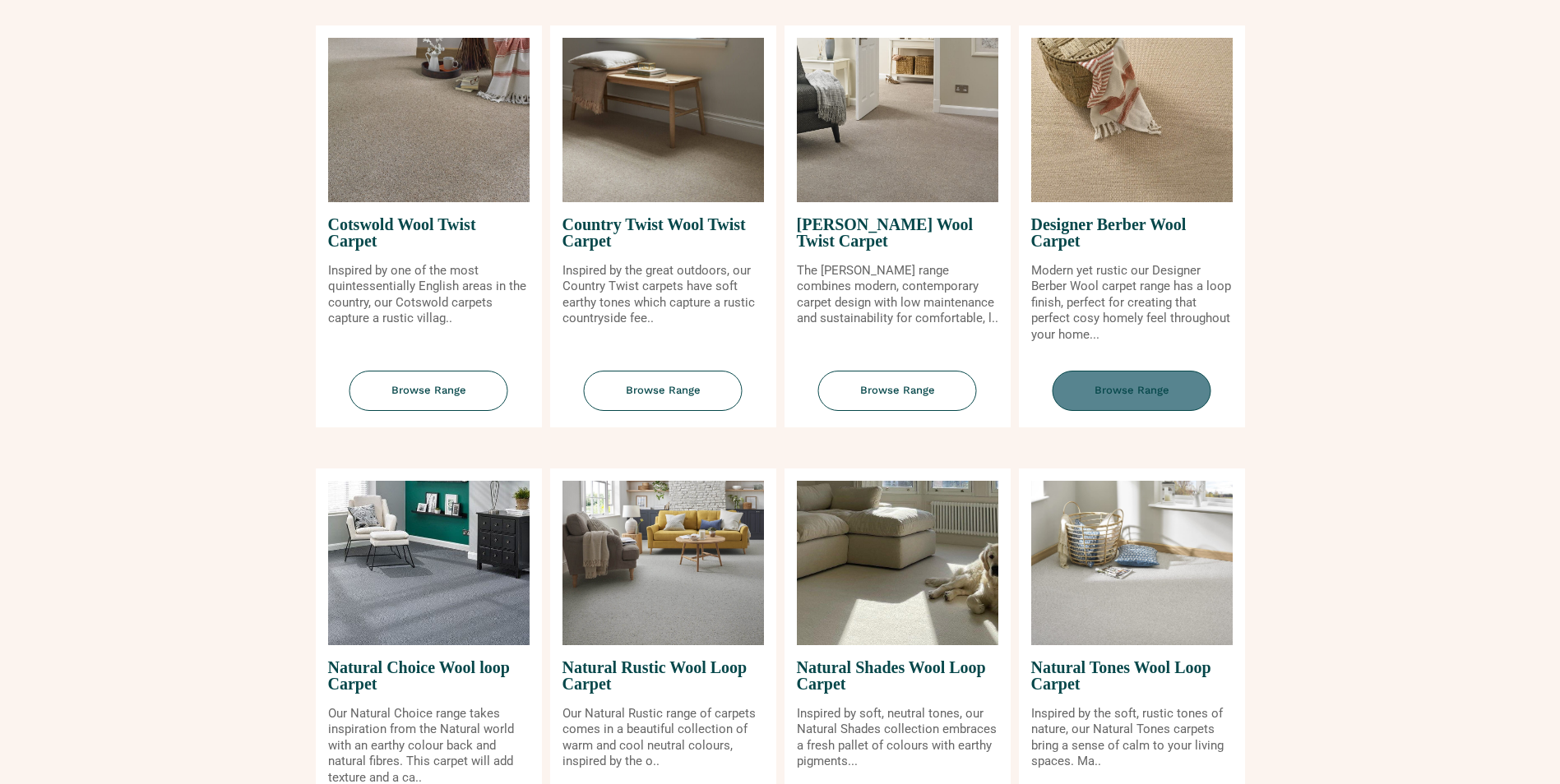
click at [1134, 389] on span "Browse Range" at bounding box center [1132, 390] width 159 height 40
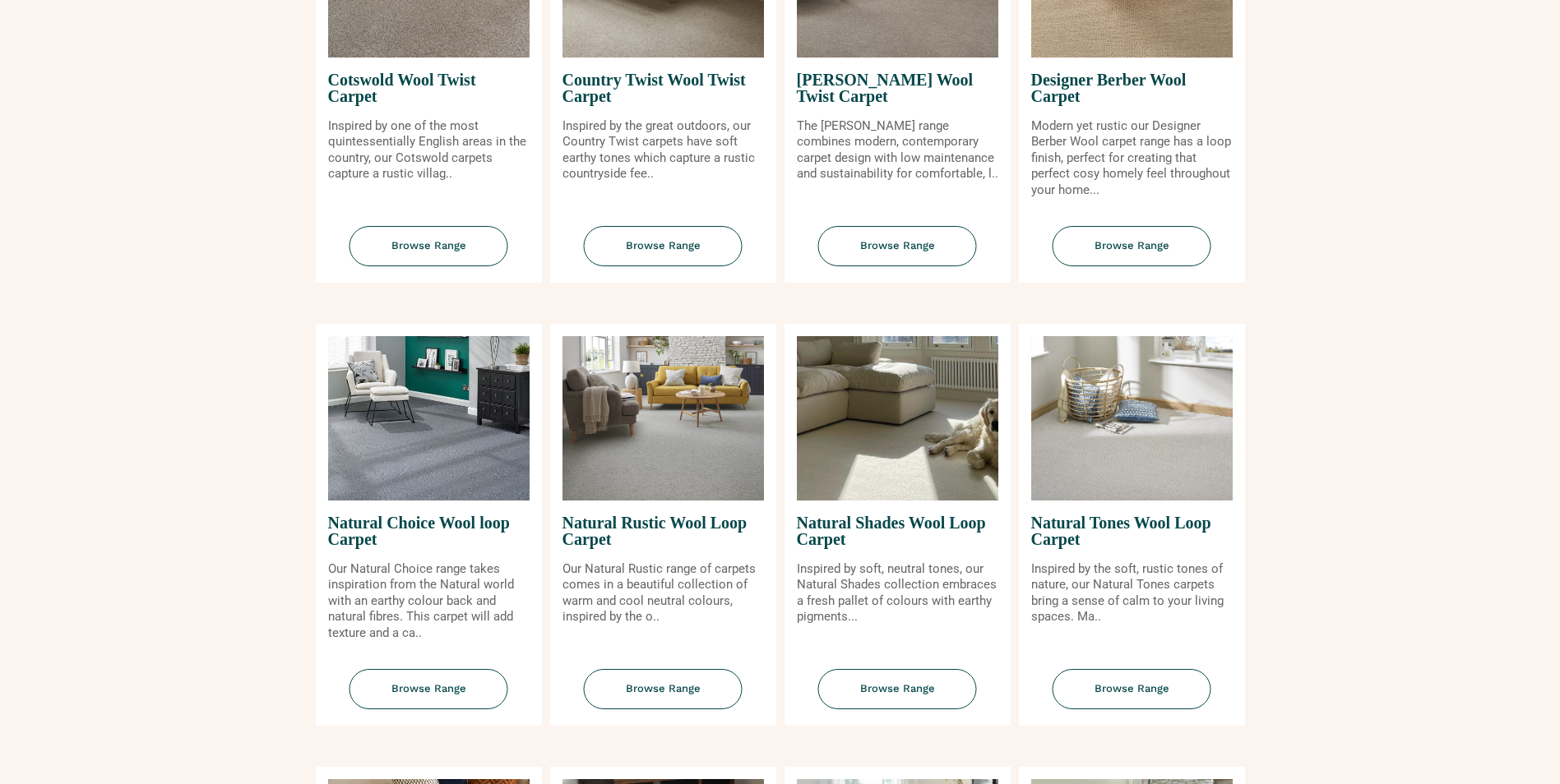
scroll to position [904, 0]
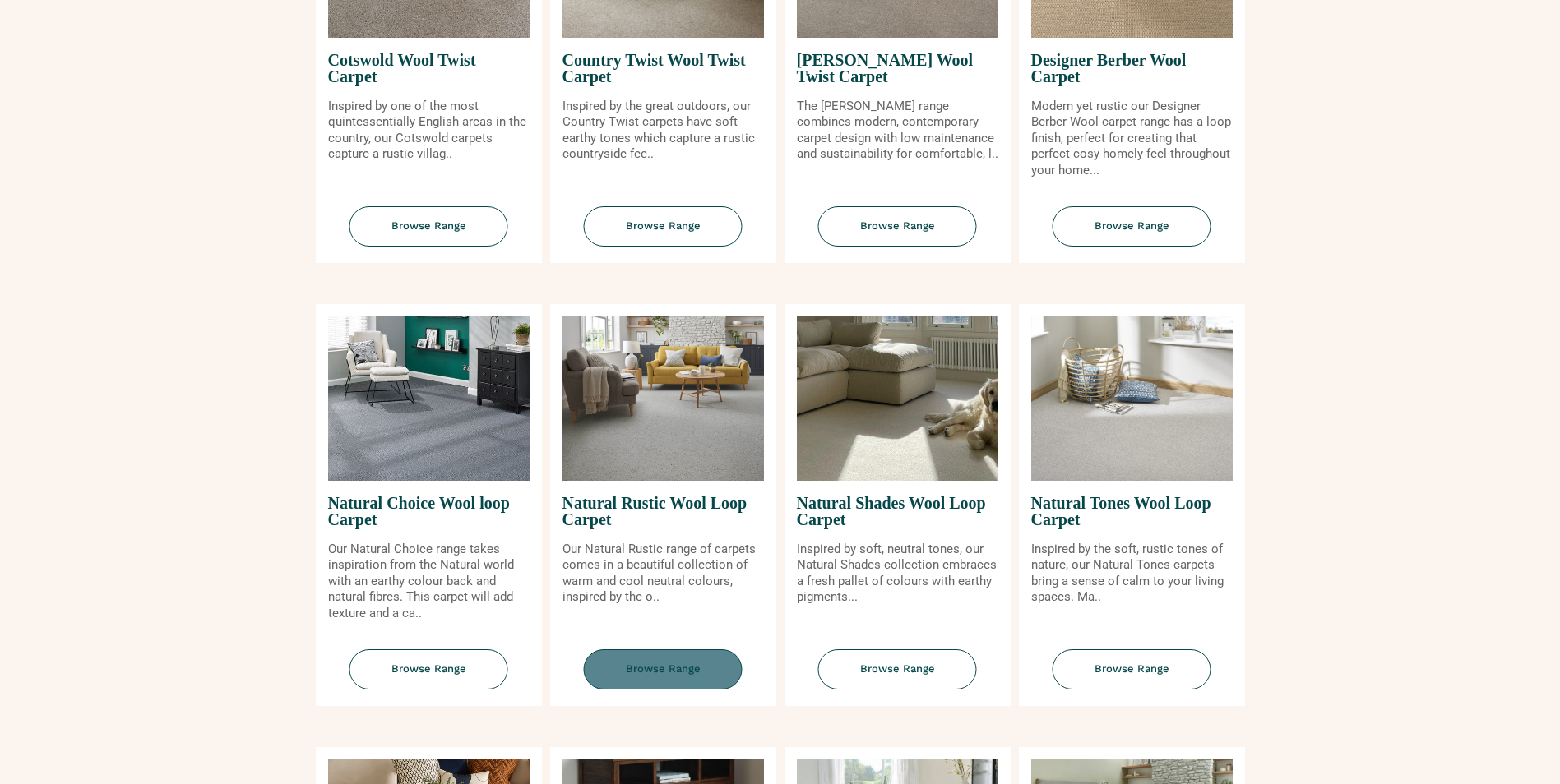
click at [646, 656] on span "Browse Range" at bounding box center [663, 669] width 159 height 40
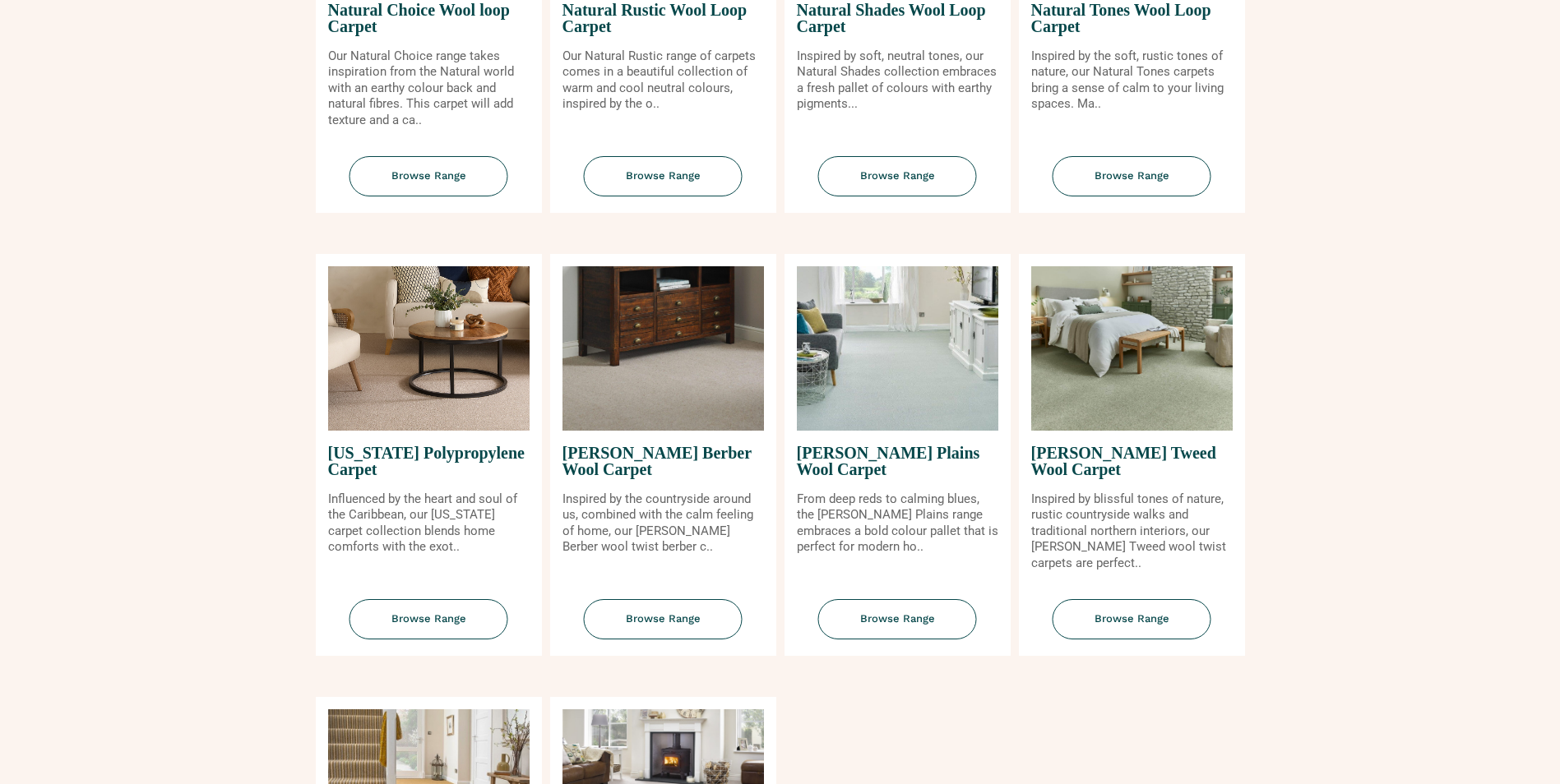
scroll to position [1480, 0]
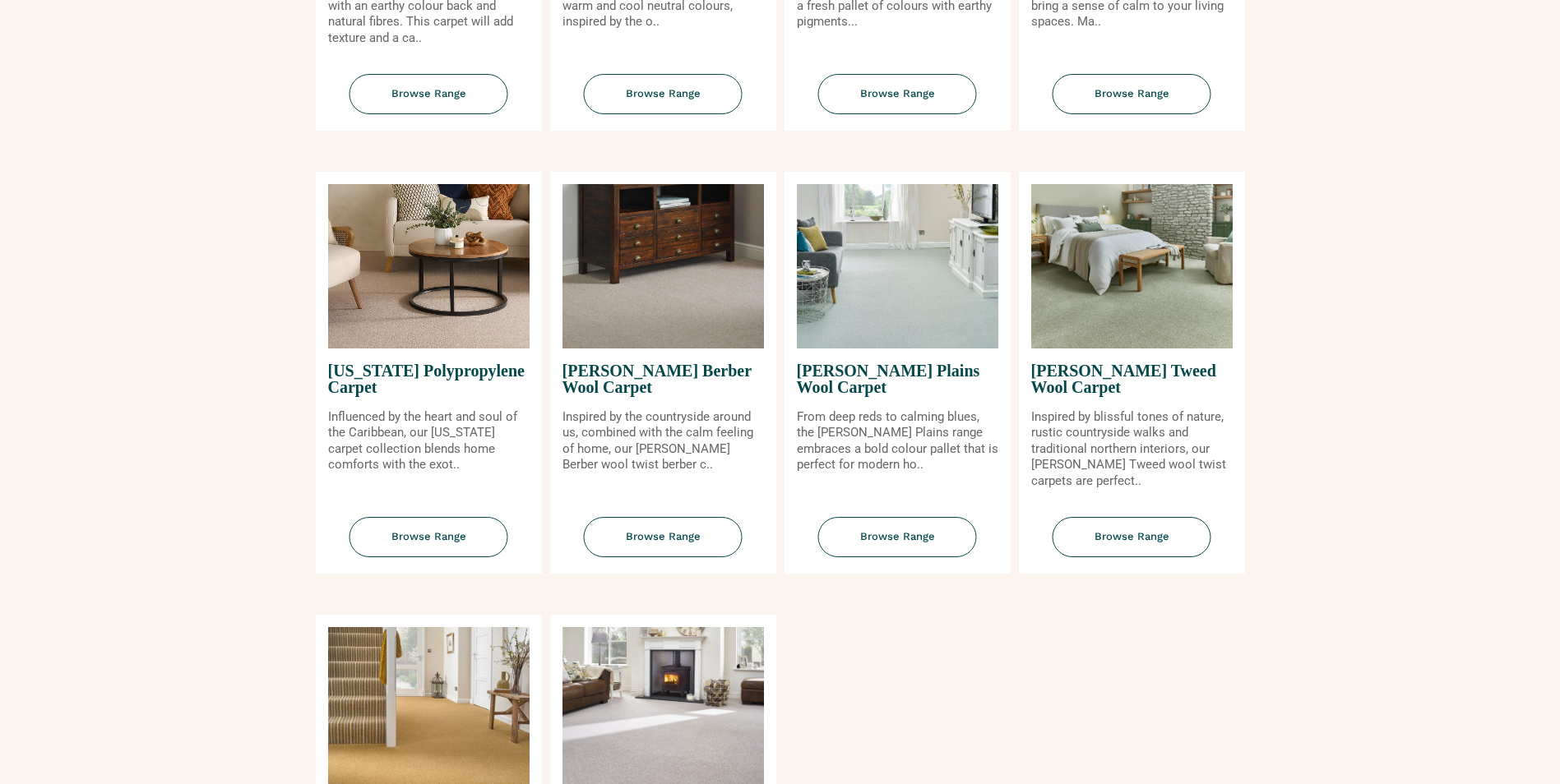
click at [690, 312] on img at bounding box center [663, 266] width 202 height 164
click at [667, 532] on span "Browse Range" at bounding box center [663, 537] width 159 height 40
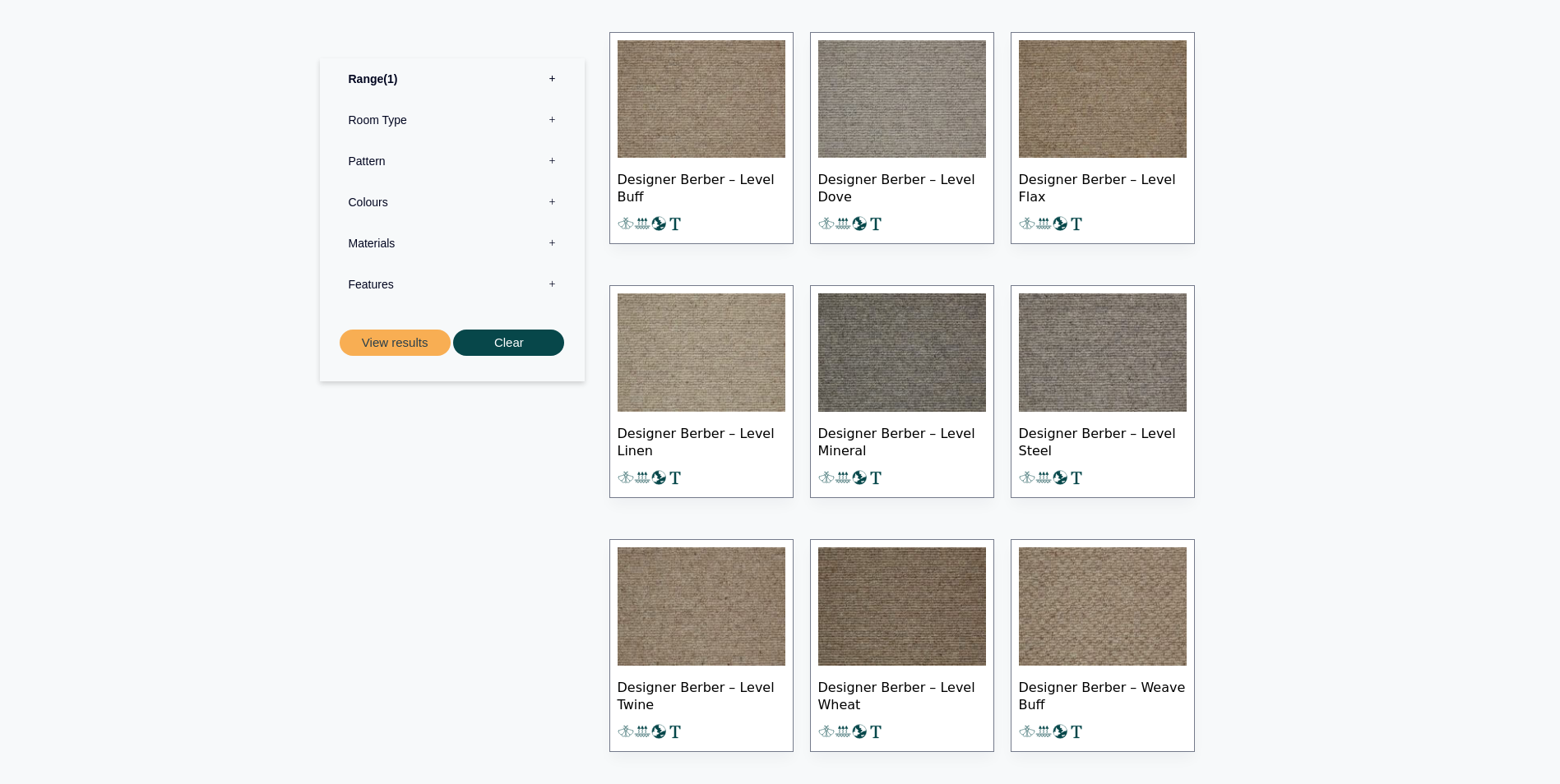
scroll to position [658, 0]
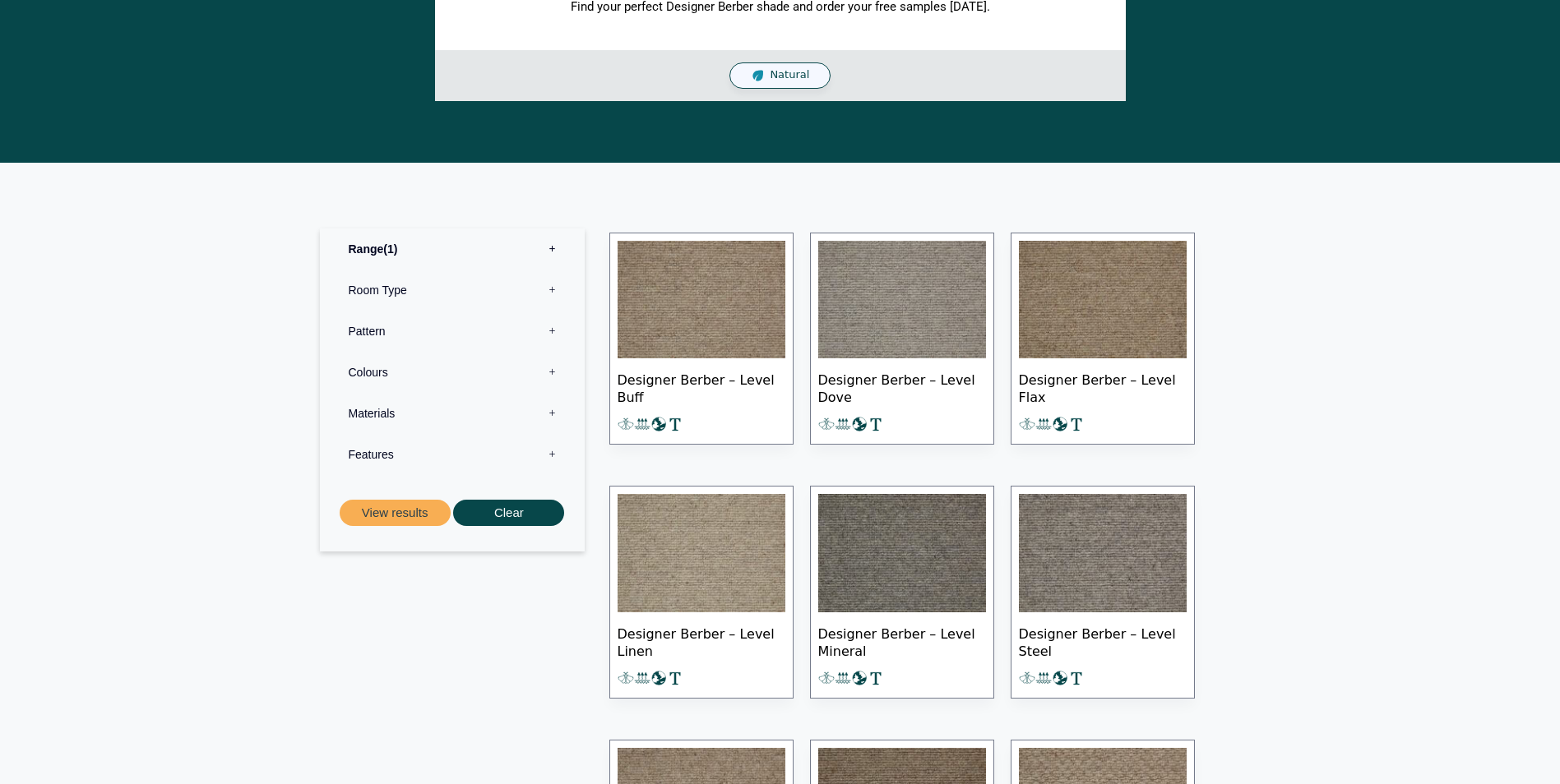
click at [753, 334] on img at bounding box center [701, 300] width 168 height 118
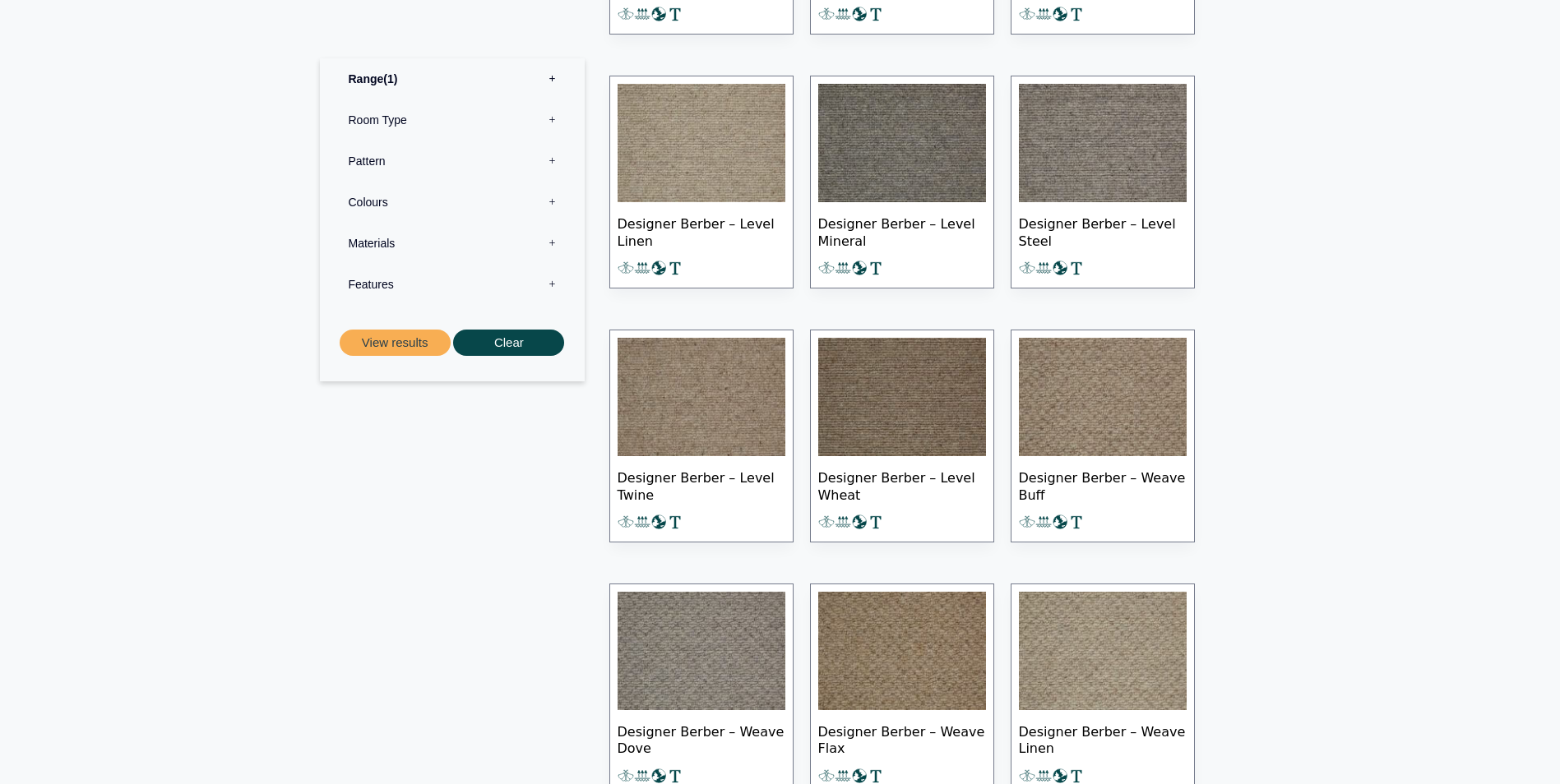
scroll to position [1068, 0]
click at [1112, 641] on img at bounding box center [1102, 650] width 168 height 118
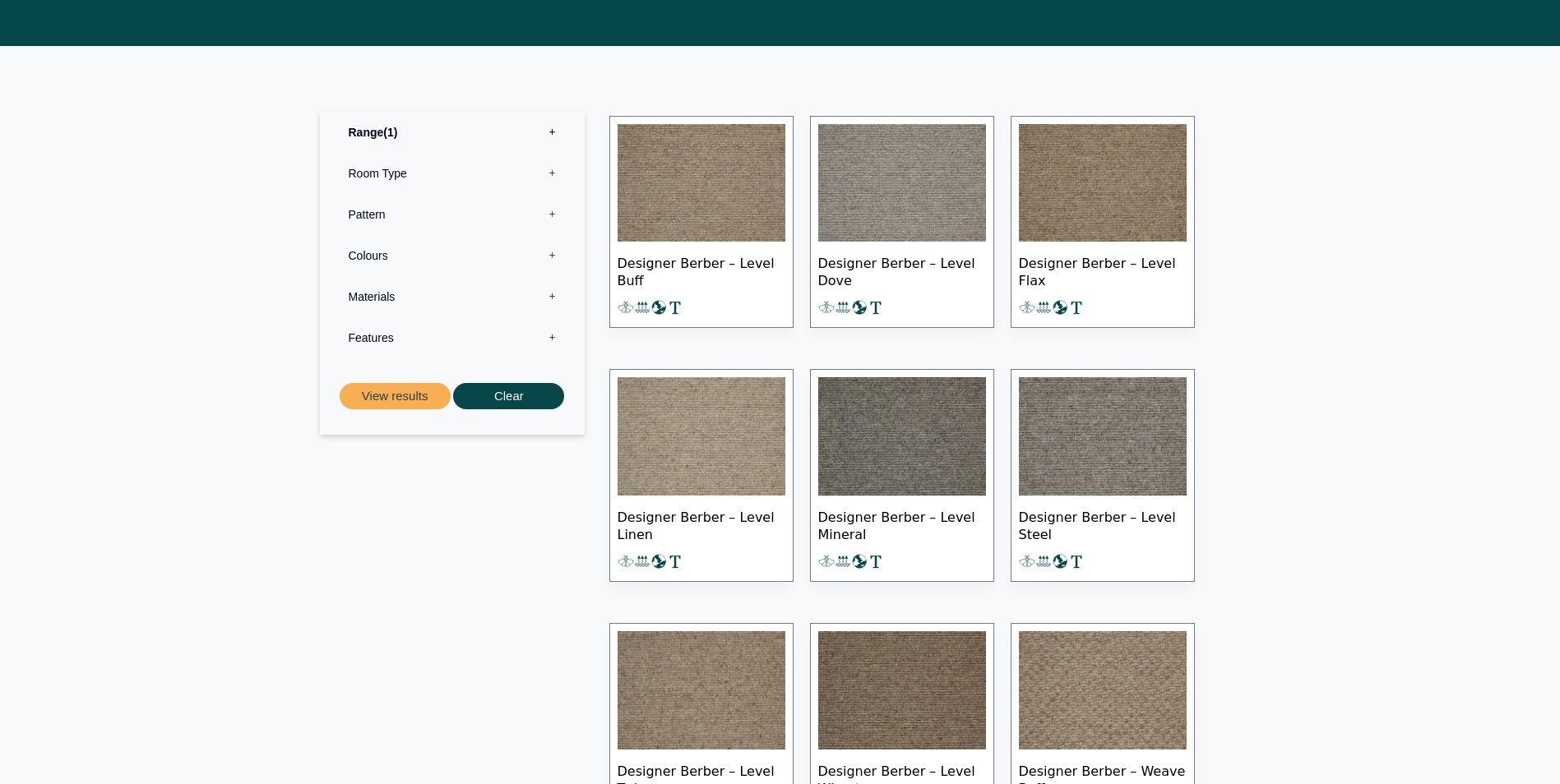
scroll to position [740, 0]
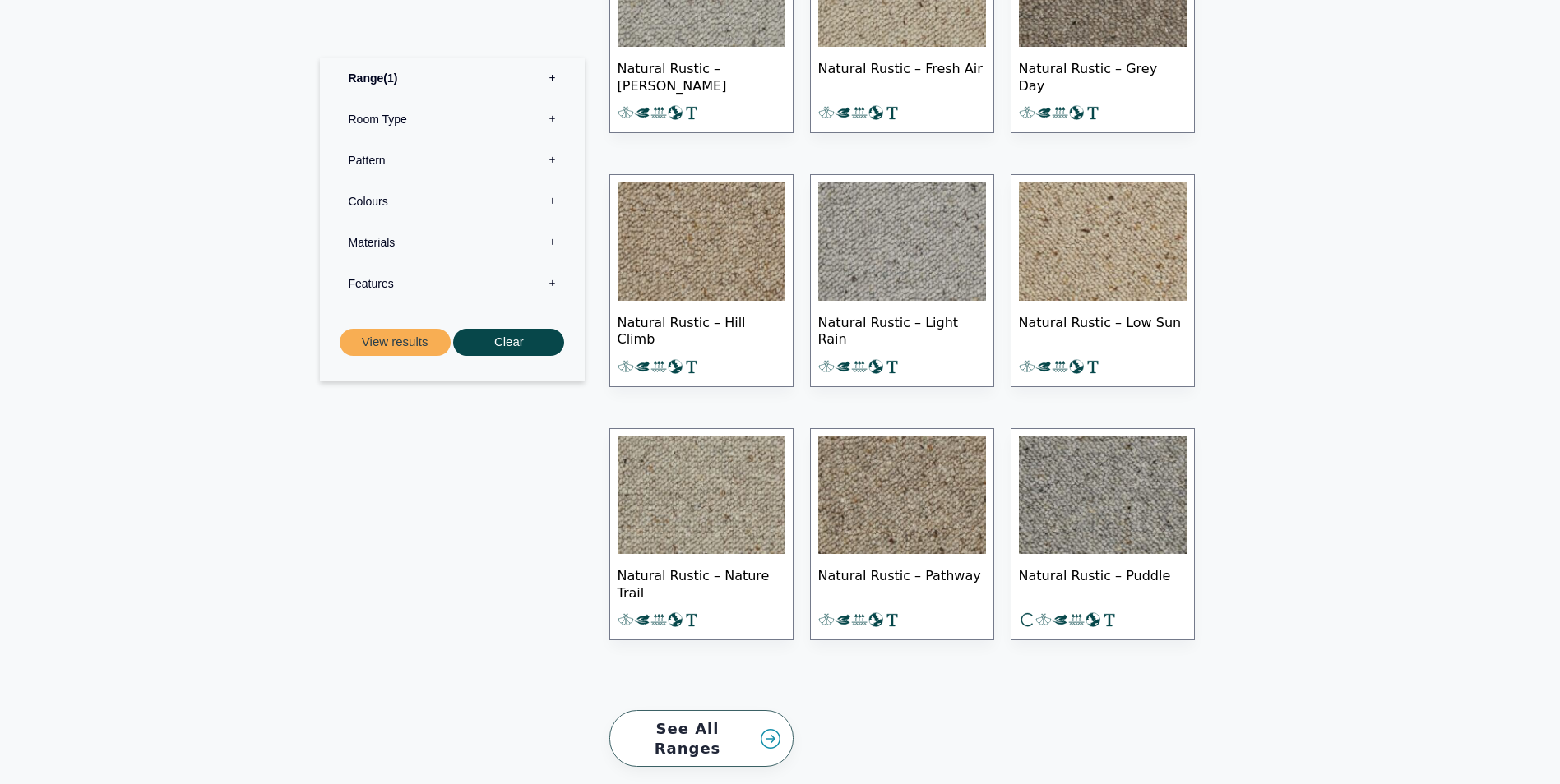
scroll to position [822, 0]
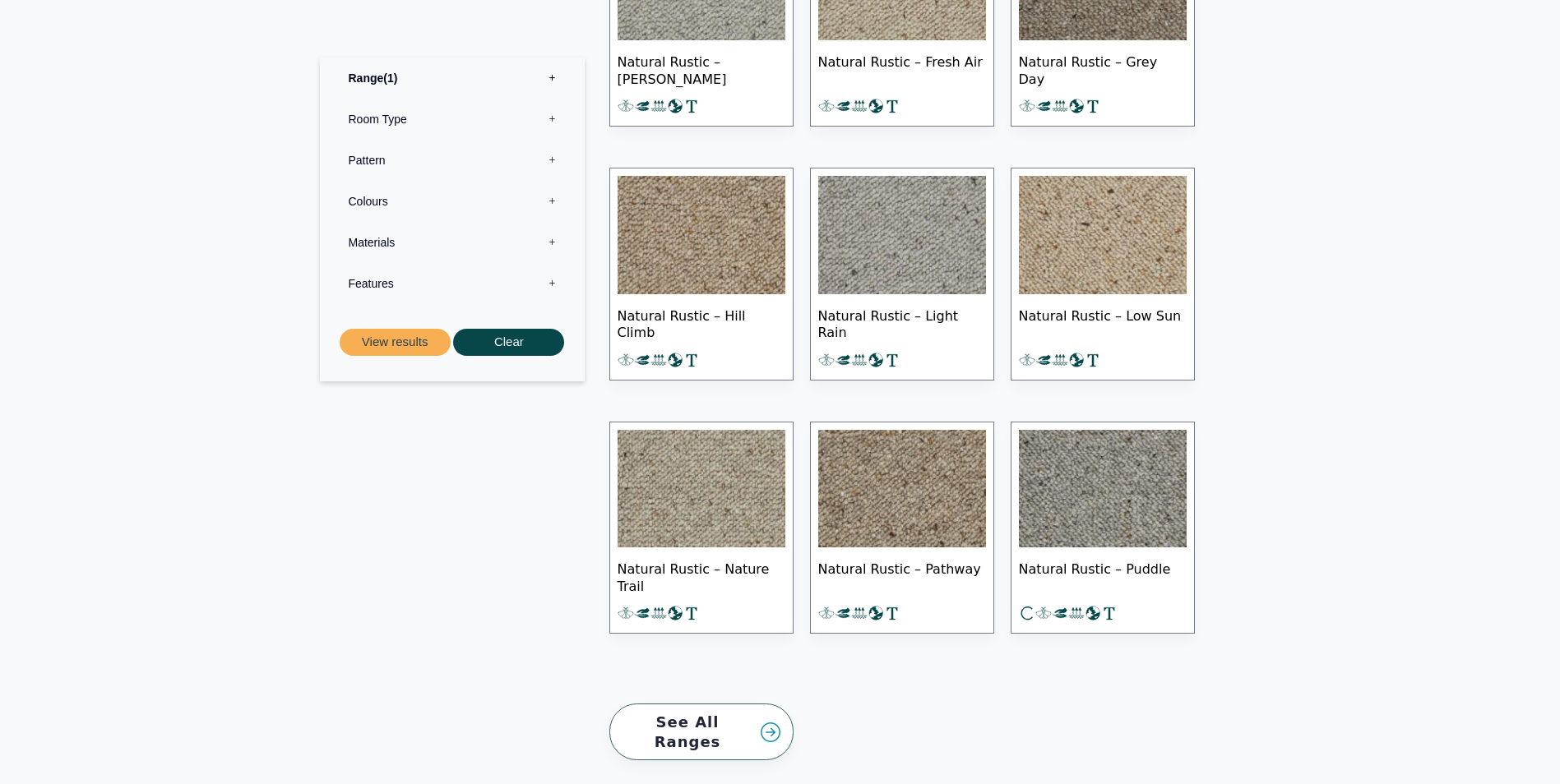
click at [707, 509] on img at bounding box center [701, 489] width 168 height 118
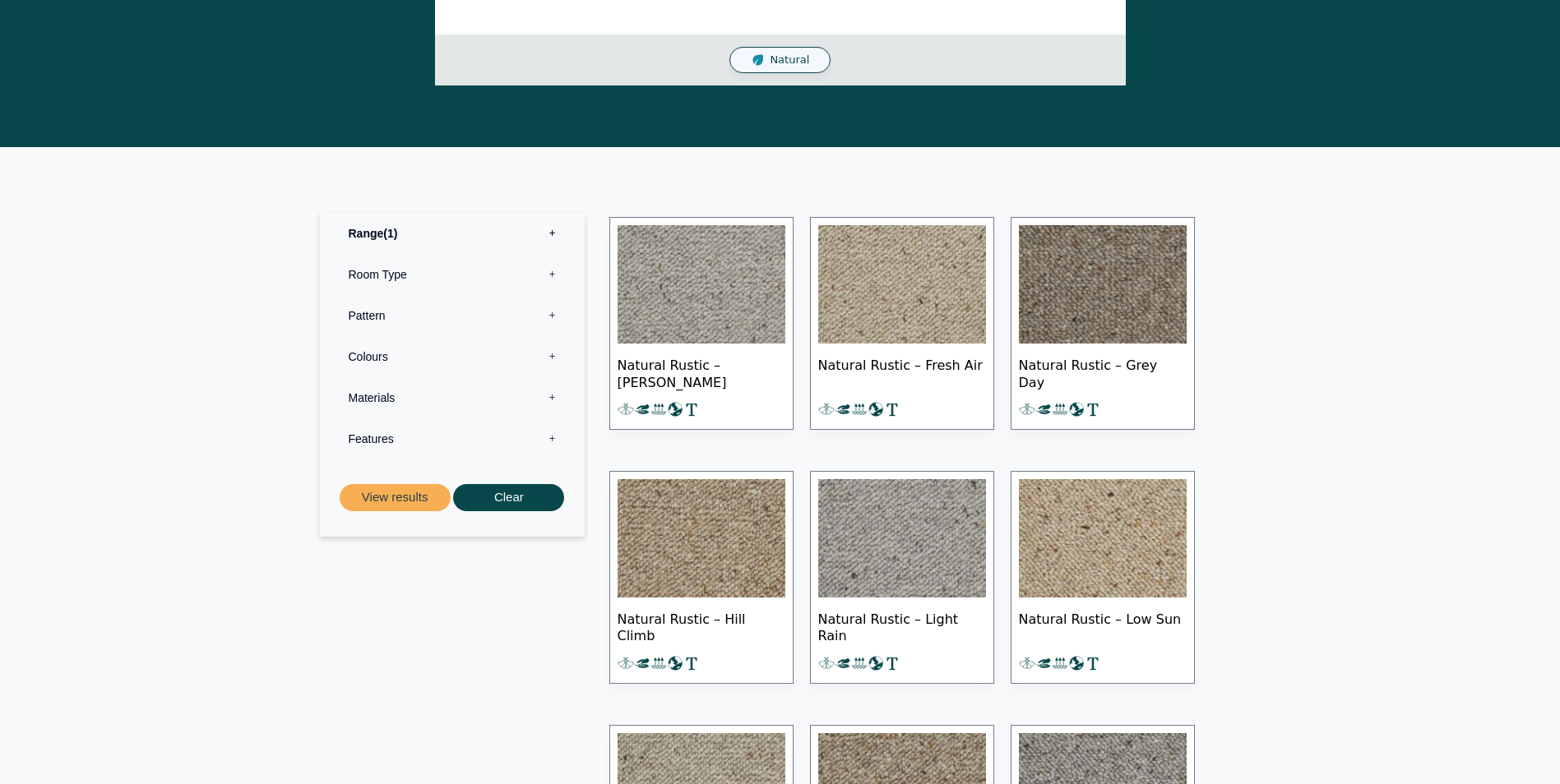
scroll to position [493, 0]
